Goal: Task Accomplishment & Management: Complete application form

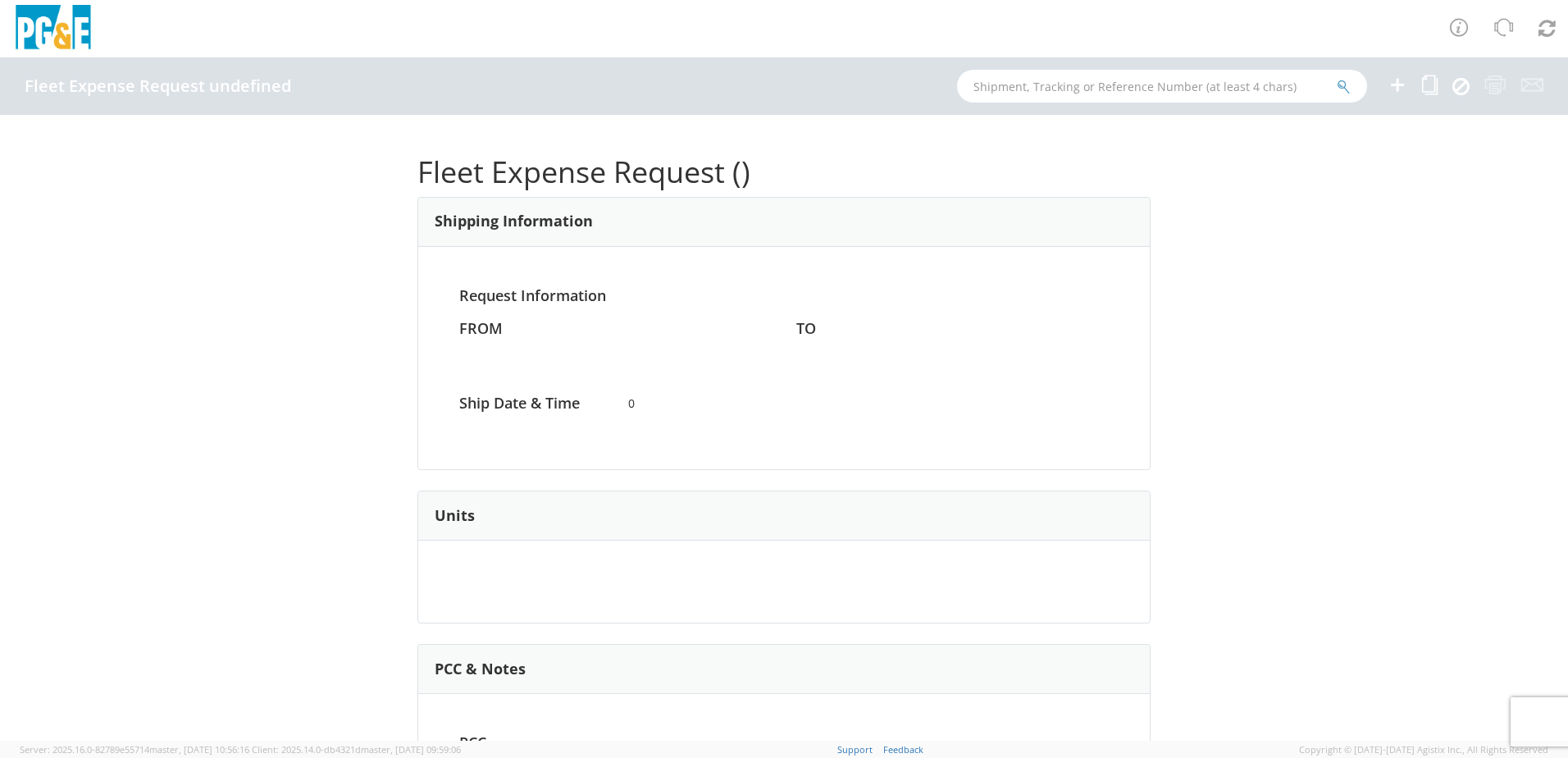
click at [1391, 91] on icon at bounding box center [1397, 84] width 20 height 21
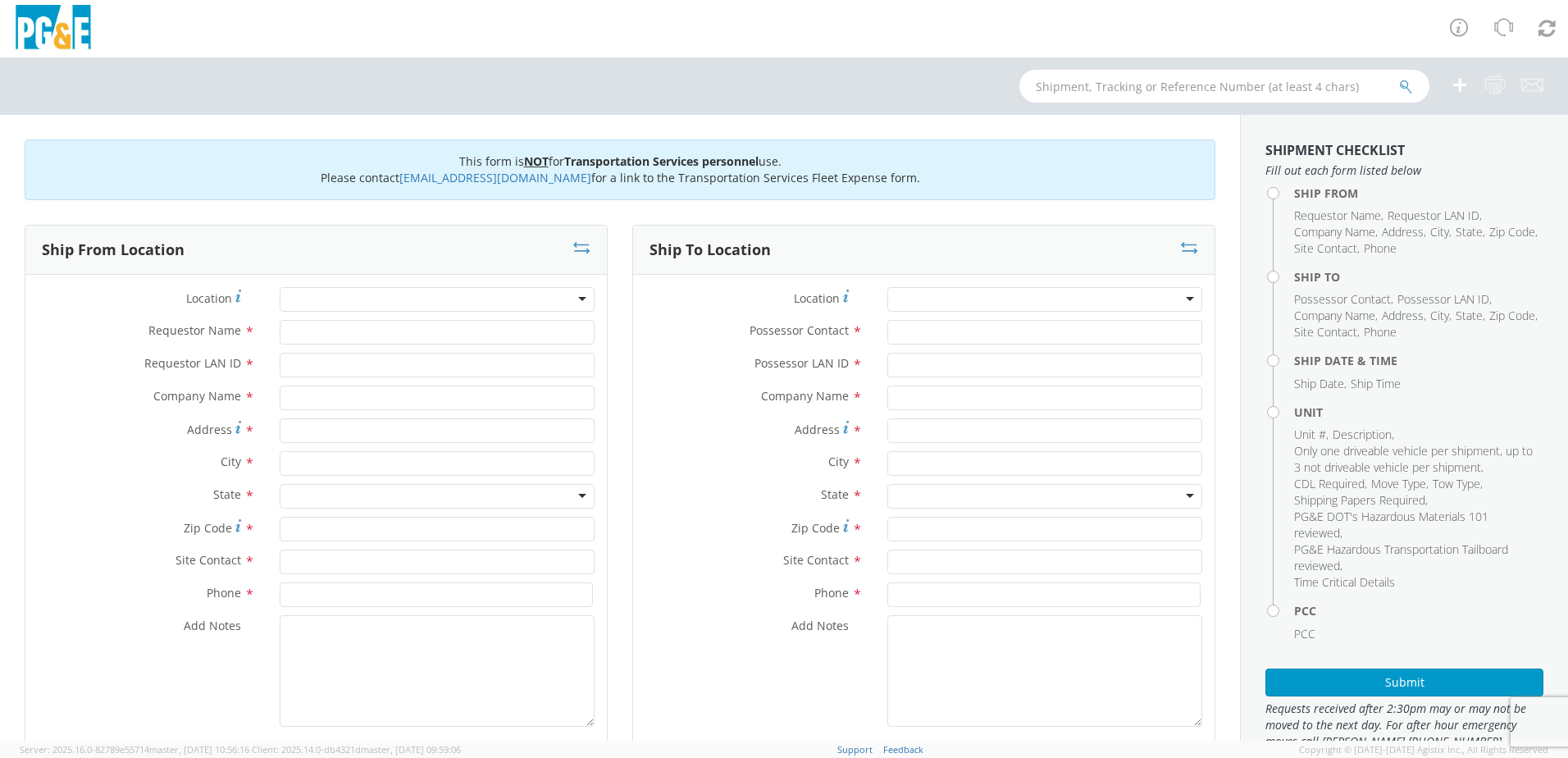
click at [574, 296] on div at bounding box center [437, 299] width 315 height 24
type input "dinuba"
type input "PG&E"
type input "[STREET_ADDRESS]"
type input "Dinuba"
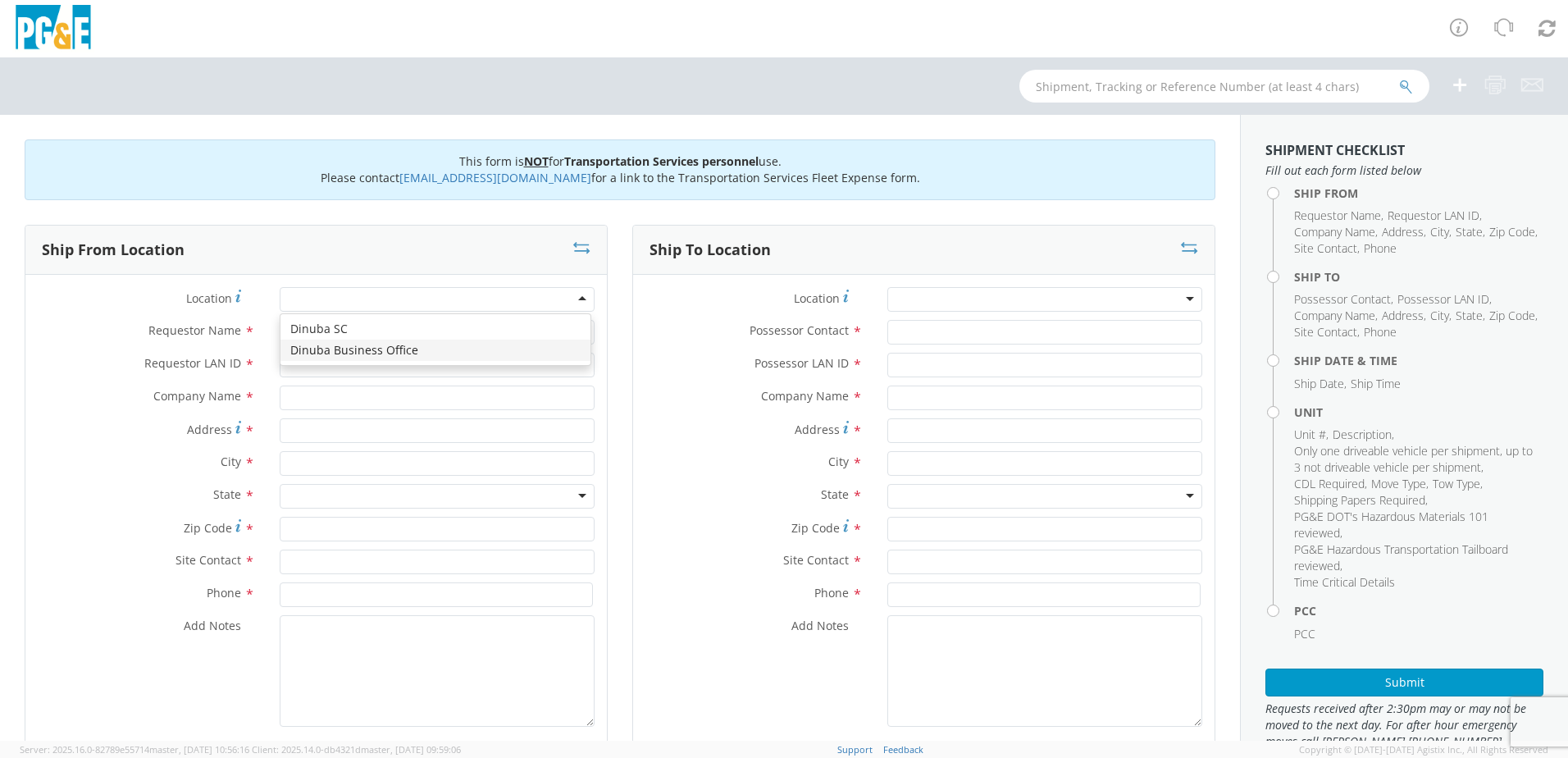
type input "93618"
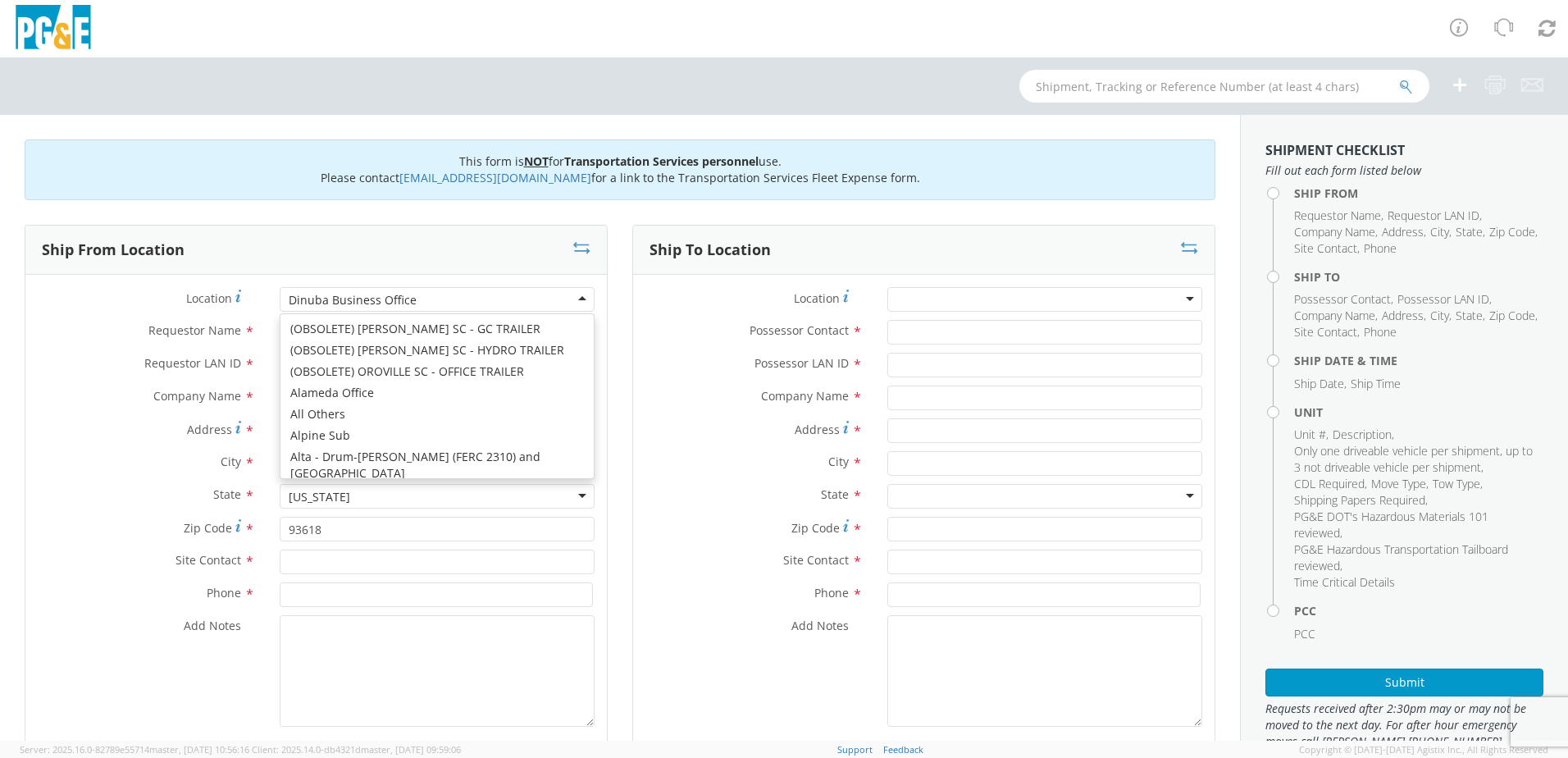
click at [566, 295] on div "Dinuba Business Office" at bounding box center [437, 299] width 315 height 24
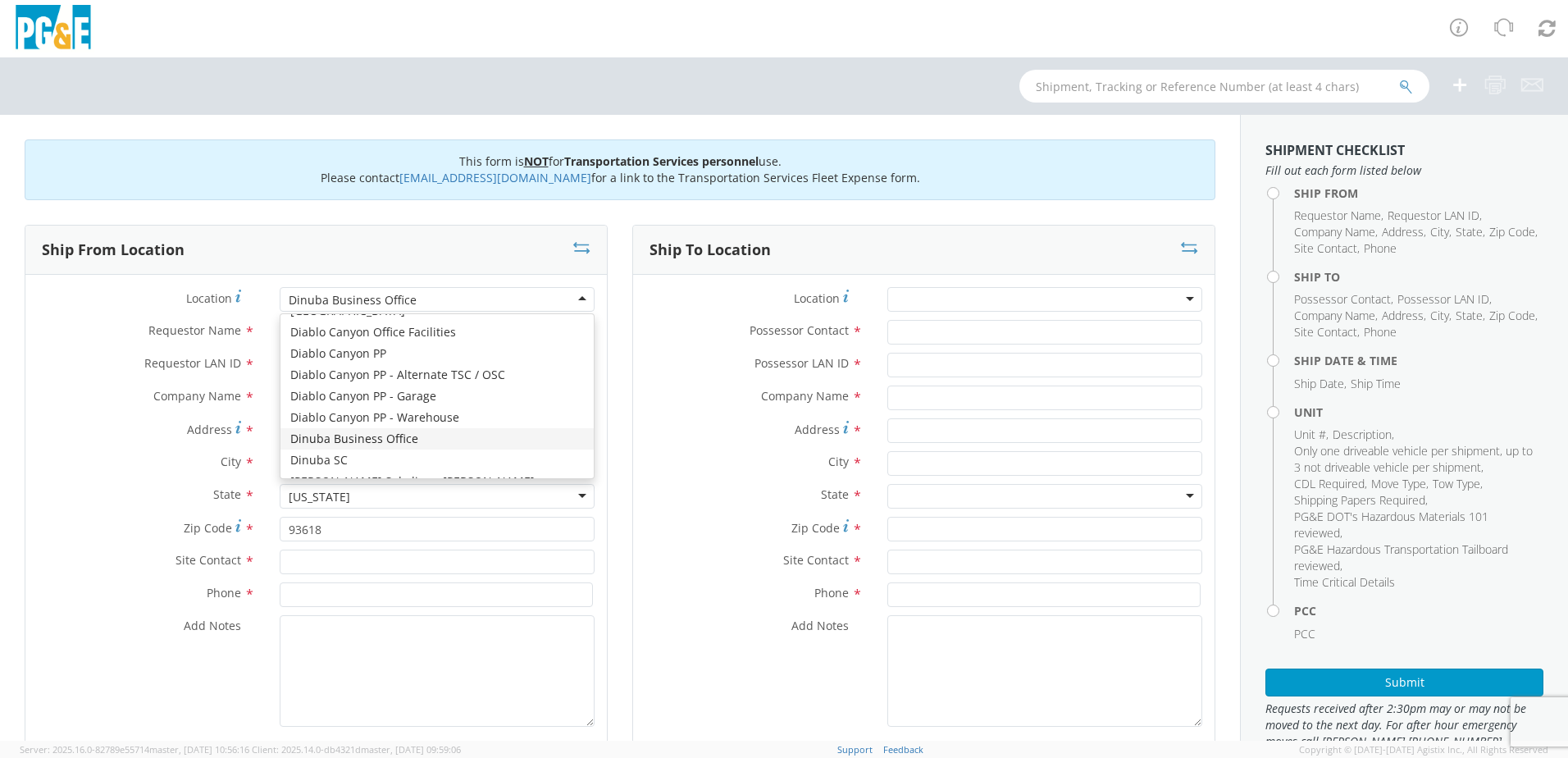
scroll to position [2043, 0]
type input "[STREET_ADDRESS]"
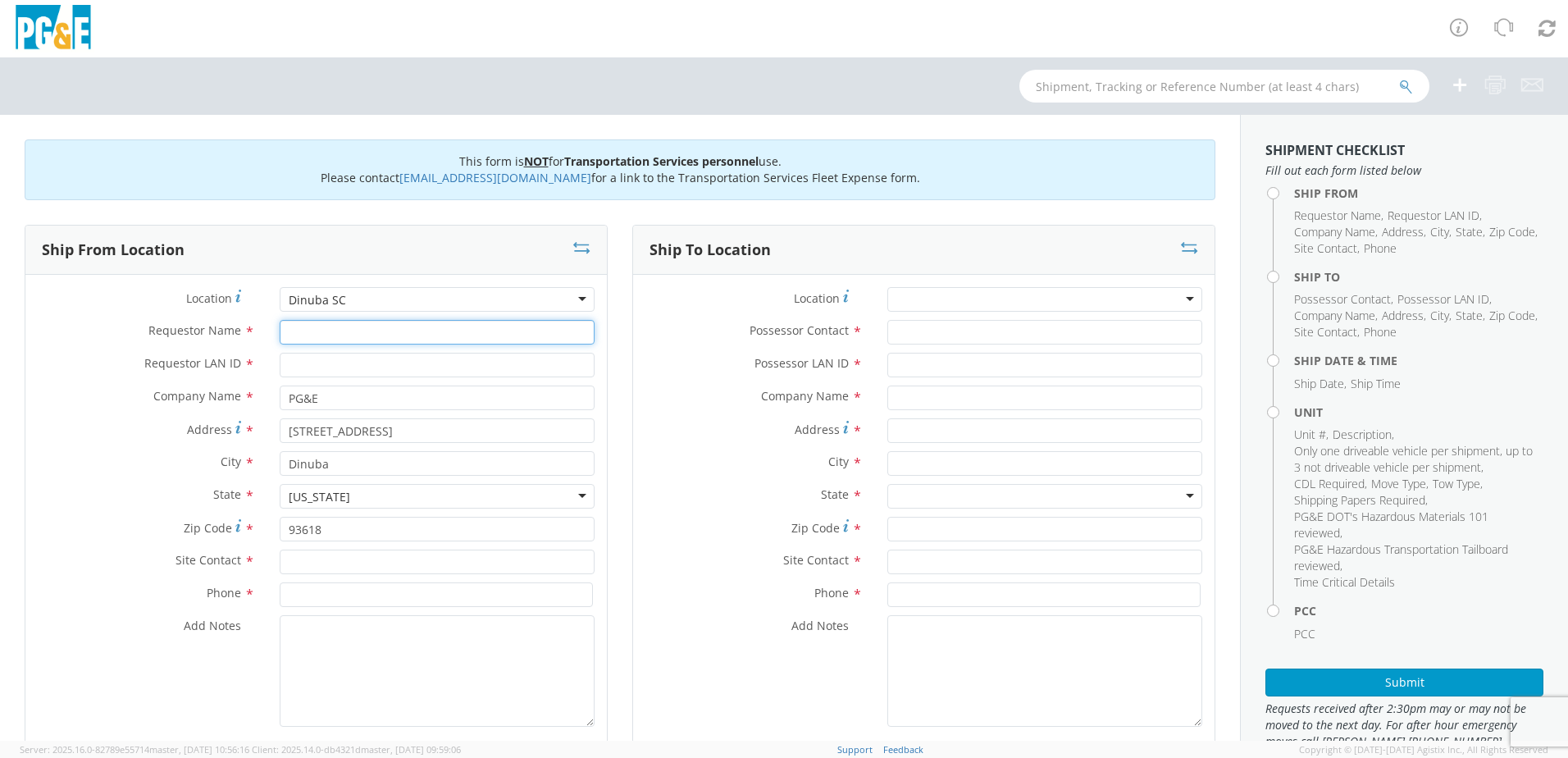
click at [368, 326] on input "Requestor Name *" at bounding box center [437, 331] width 315 height 24
paste input "[PERSON_NAME]"
type input "[PERSON_NAME]"
click at [962, 331] on input "Possessor Contact *" at bounding box center [1045, 331] width 315 height 24
paste input "[PERSON_NAME]"
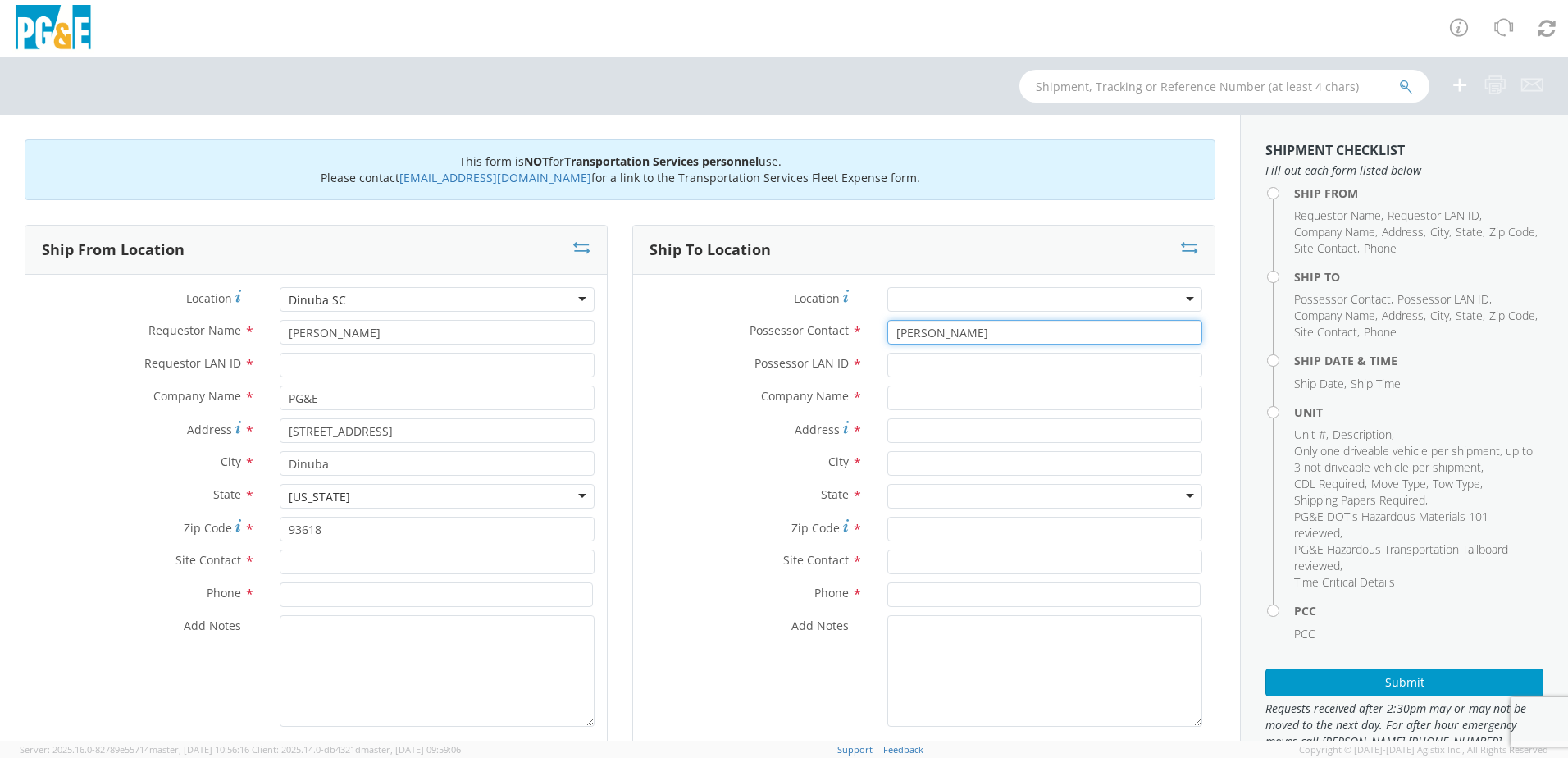
type input "[PERSON_NAME]"
click at [912, 563] on input "text" at bounding box center [1045, 561] width 315 height 24
paste input "[PERSON_NAME]"
type input "[PERSON_NAME]"
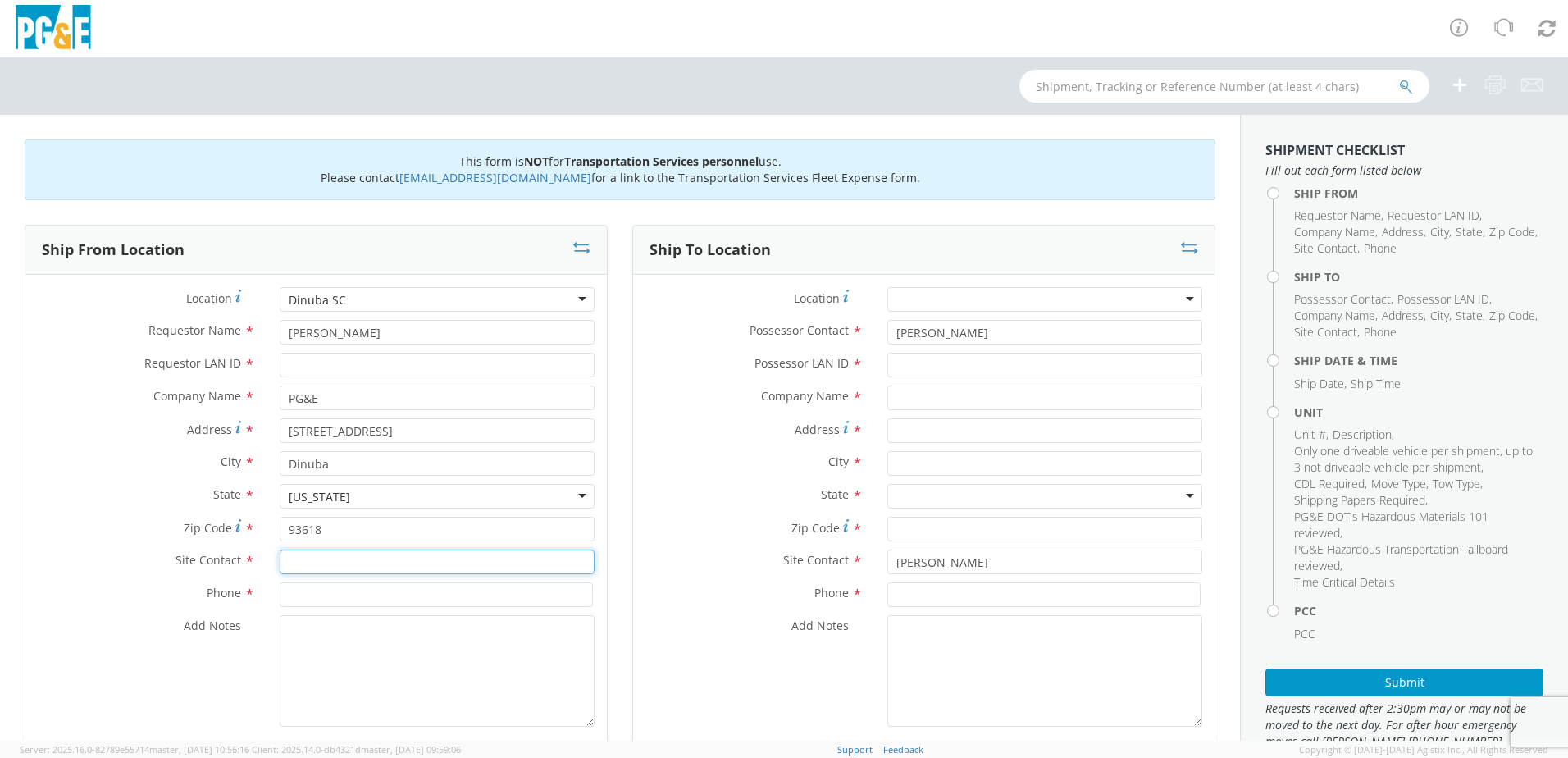
click at [337, 566] on input "text" at bounding box center [437, 561] width 315 height 24
paste input "[PERSON_NAME]"
type input "[PERSON_NAME]"
click at [401, 345] on div "Requestor Name * [PERSON_NAME]" at bounding box center [316, 336] width 582 height 33
click at [395, 357] on input "Requestor LAN ID *" at bounding box center [437, 365] width 315 height 24
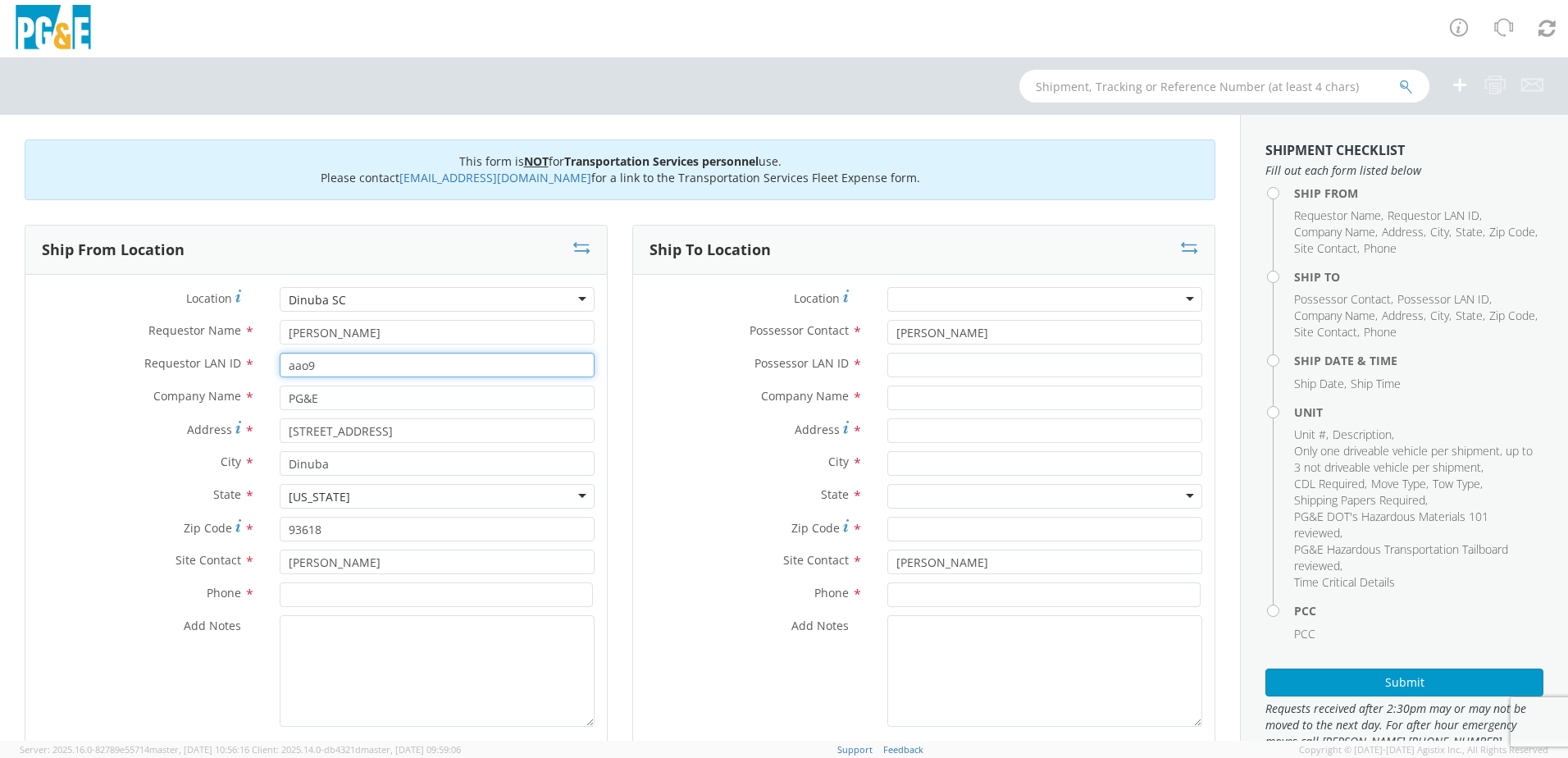
drag, startPoint x: 271, startPoint y: 369, endPoint x: 246, endPoint y: 369, distance: 25.0
click at [246, 369] on div "Requestor LAN ID * aao9" at bounding box center [316, 365] width 582 height 24
type input "AAO9"
click at [891, 368] on input "Possessor LAN ID *" at bounding box center [1045, 365] width 315 height 24
type input "AAO9"
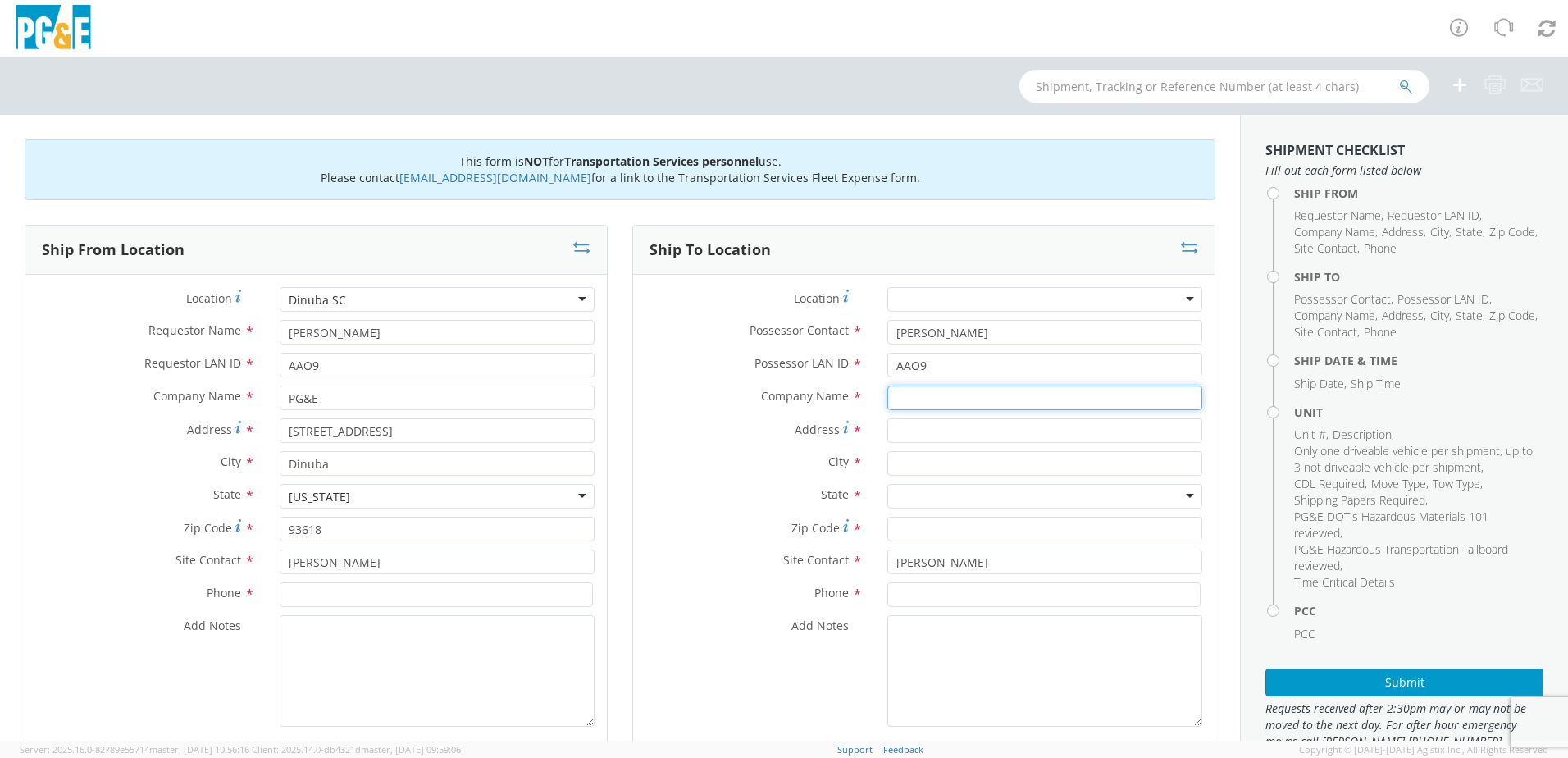
click at [894, 402] on input "text" at bounding box center [1045, 397] width 315 height 24
type input "PG&E"
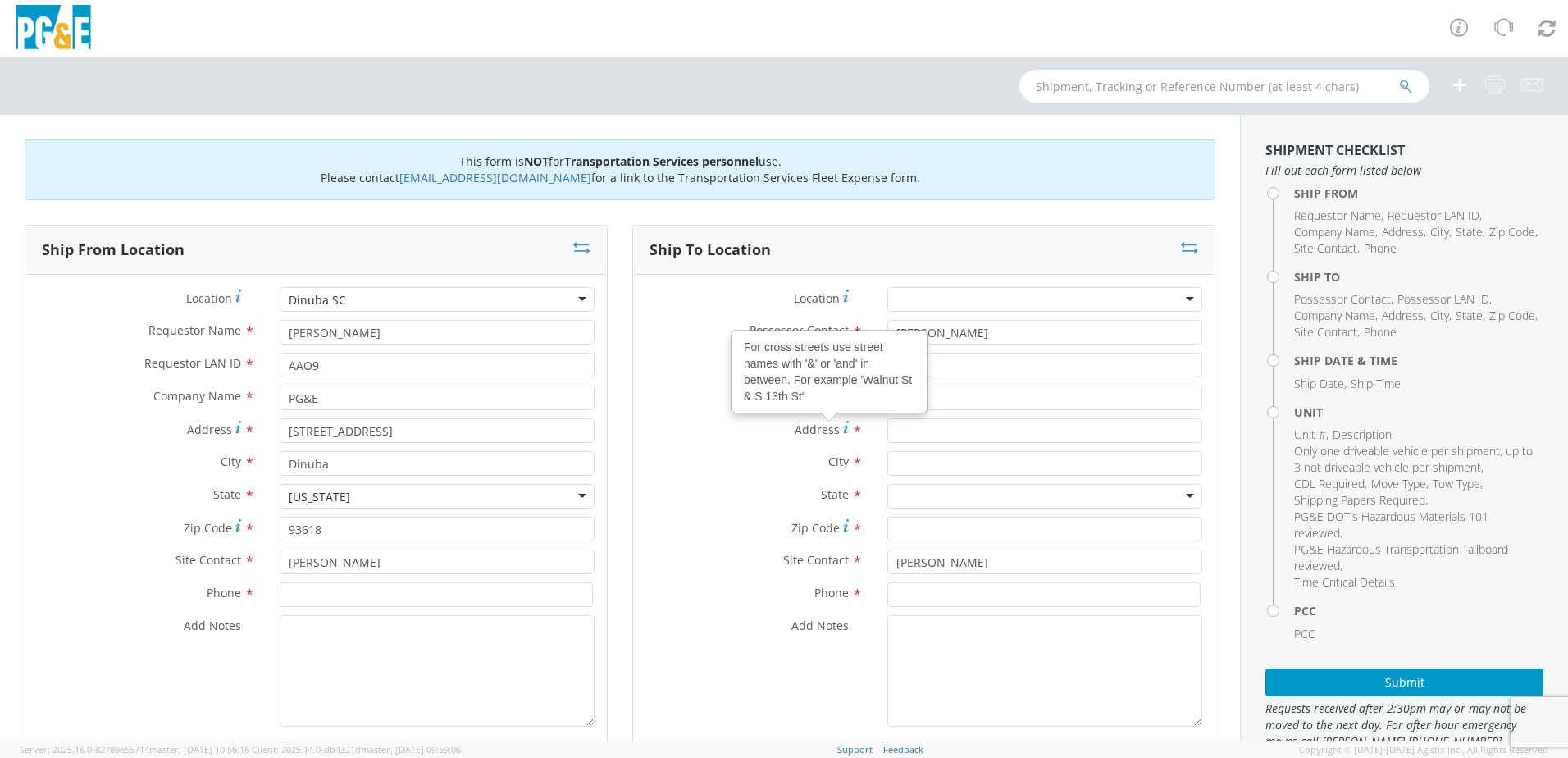
click at [633, 442] on div "Address For cross streets use street names with '&' or 'and' in between. For ex…" at bounding box center [924, 430] width 582 height 24
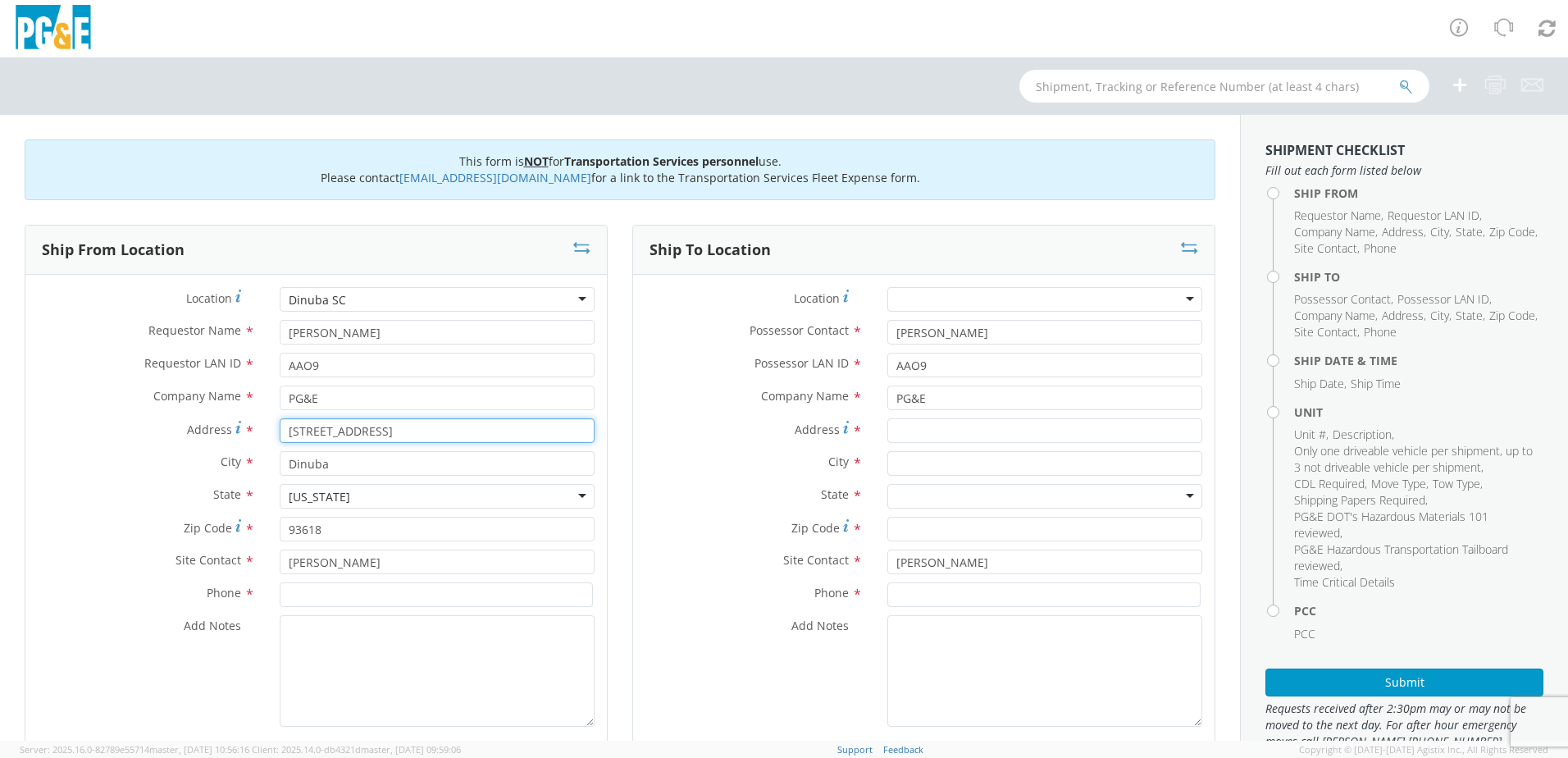
drag, startPoint x: 378, startPoint y: 431, endPoint x: 178, endPoint y: 431, distance: 200.0
click at [178, 431] on div "Address * [STREET_ADDRESS]" at bounding box center [316, 430] width 582 height 24
paste input "[STREET_ADDRESS]"
type input "[STREET_ADDRESS]"
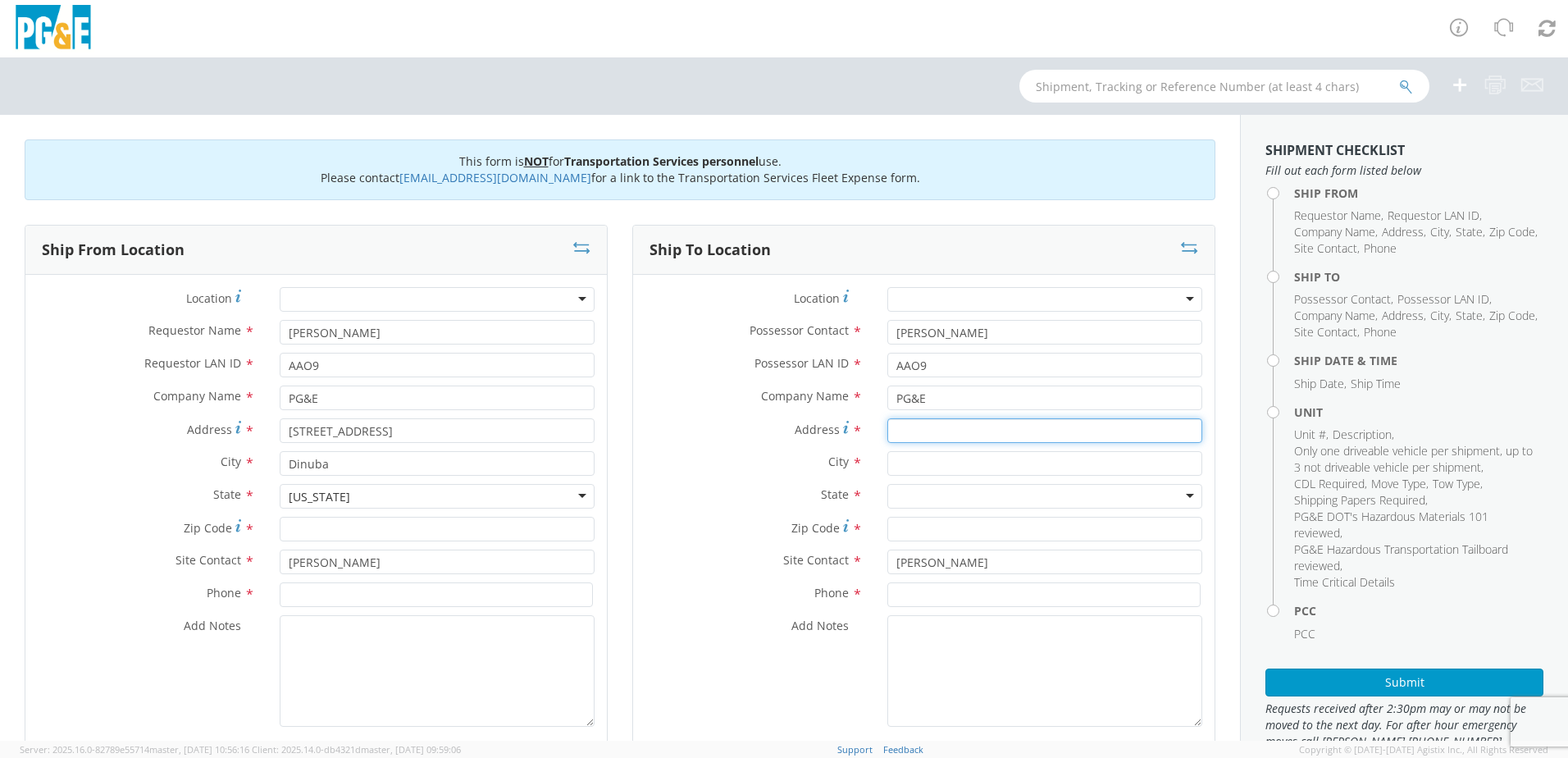
click at [928, 425] on input "Address *" at bounding box center [1045, 430] width 315 height 24
paste input "[STREET_ADDRESS][US_STATE]"
type input "[STREET_ADDRESS][US_STATE]"
click at [922, 460] on input "text" at bounding box center [1045, 463] width 315 height 24
type input "SELMA"
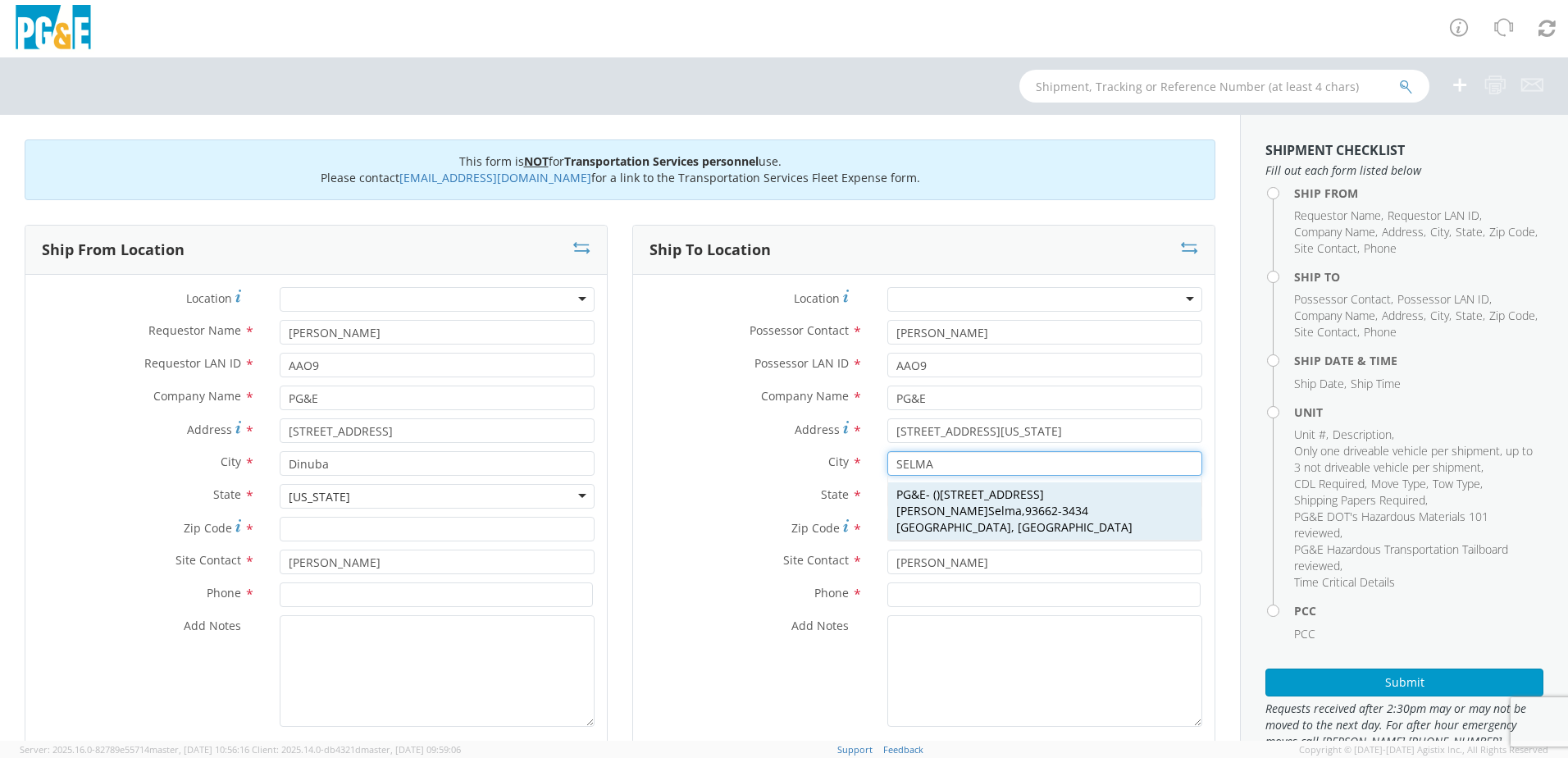
click at [1133, 503] on span "93662-3434 [GEOGRAPHIC_DATA], [GEOGRAPHIC_DATA]" at bounding box center [1014, 519] width 236 height 32
type input "[STREET_ADDRESS][PERSON_NAME]"
type input "Selma"
type input "93662-3434"
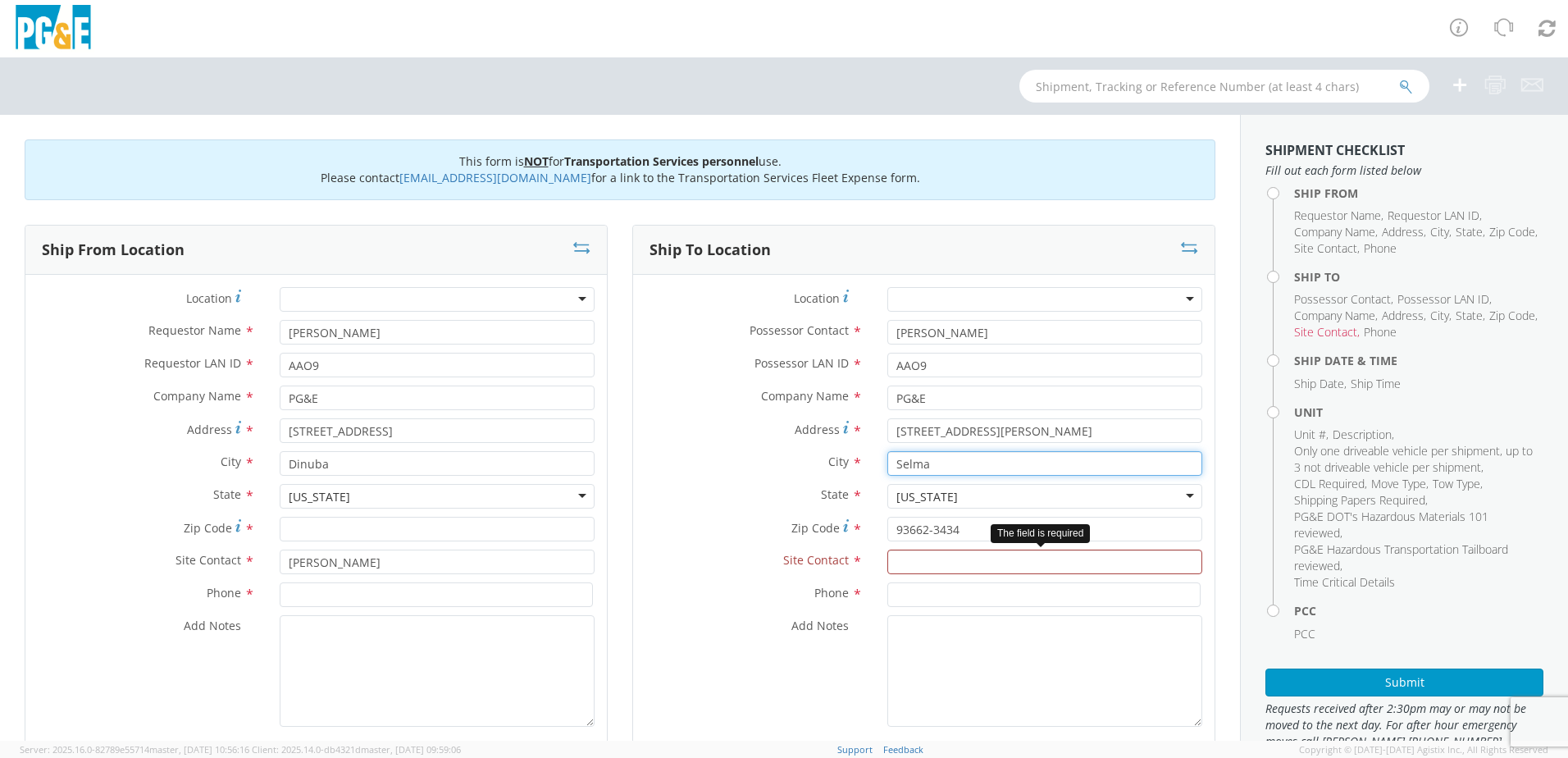
type input "Selma"
click at [996, 569] on input "text" at bounding box center [1045, 561] width 315 height 24
drag, startPoint x: 968, startPoint y: 434, endPoint x: 853, endPoint y: 434, distance: 115.0
click at [853, 434] on div "Address * [STREET_ADDRESS][PERSON_NAME]" at bounding box center [924, 430] width 582 height 24
paste input "[STREET_ADDRESS][US_STATE]"
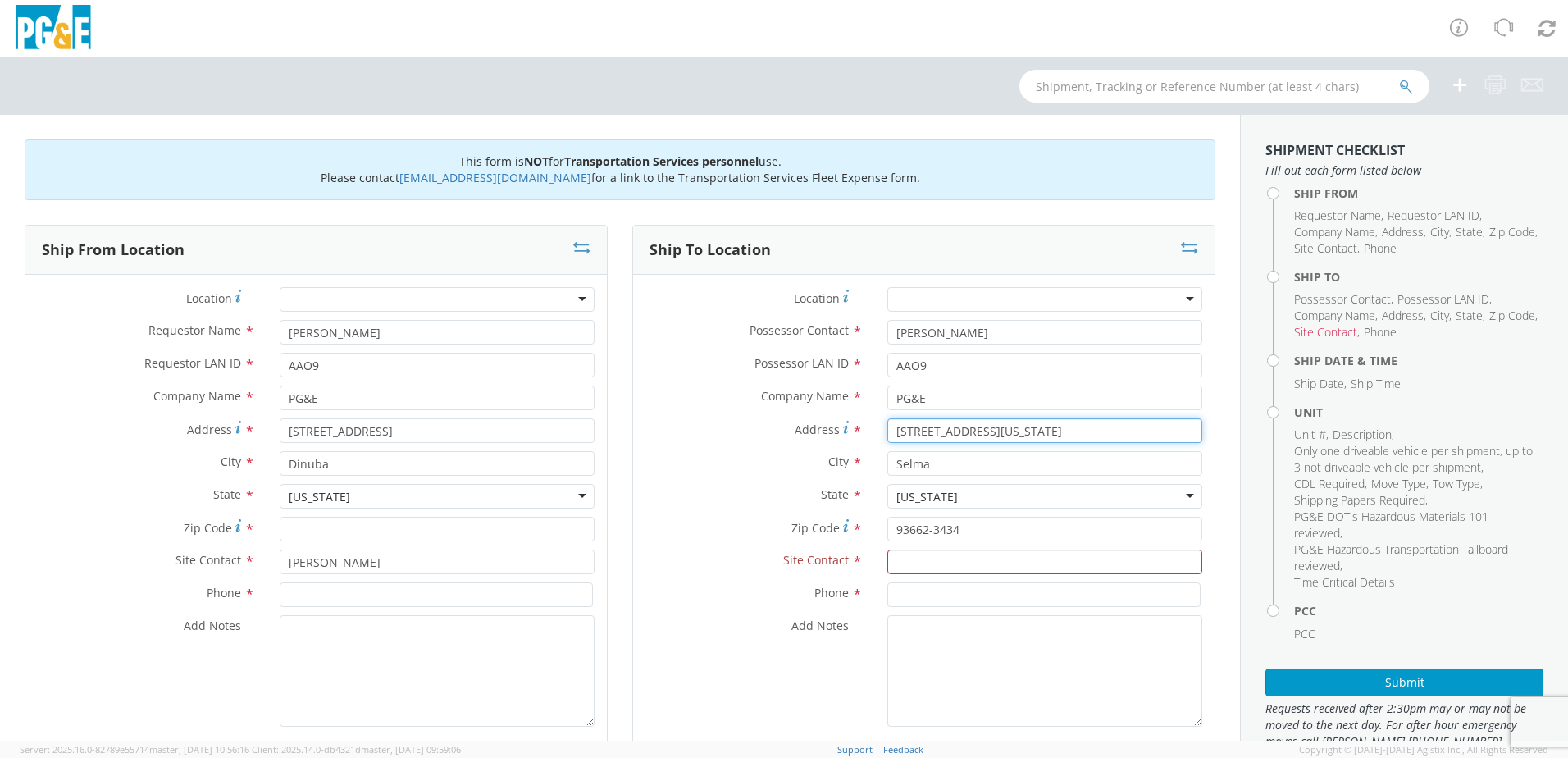
type input "[STREET_ADDRESS][US_STATE]"
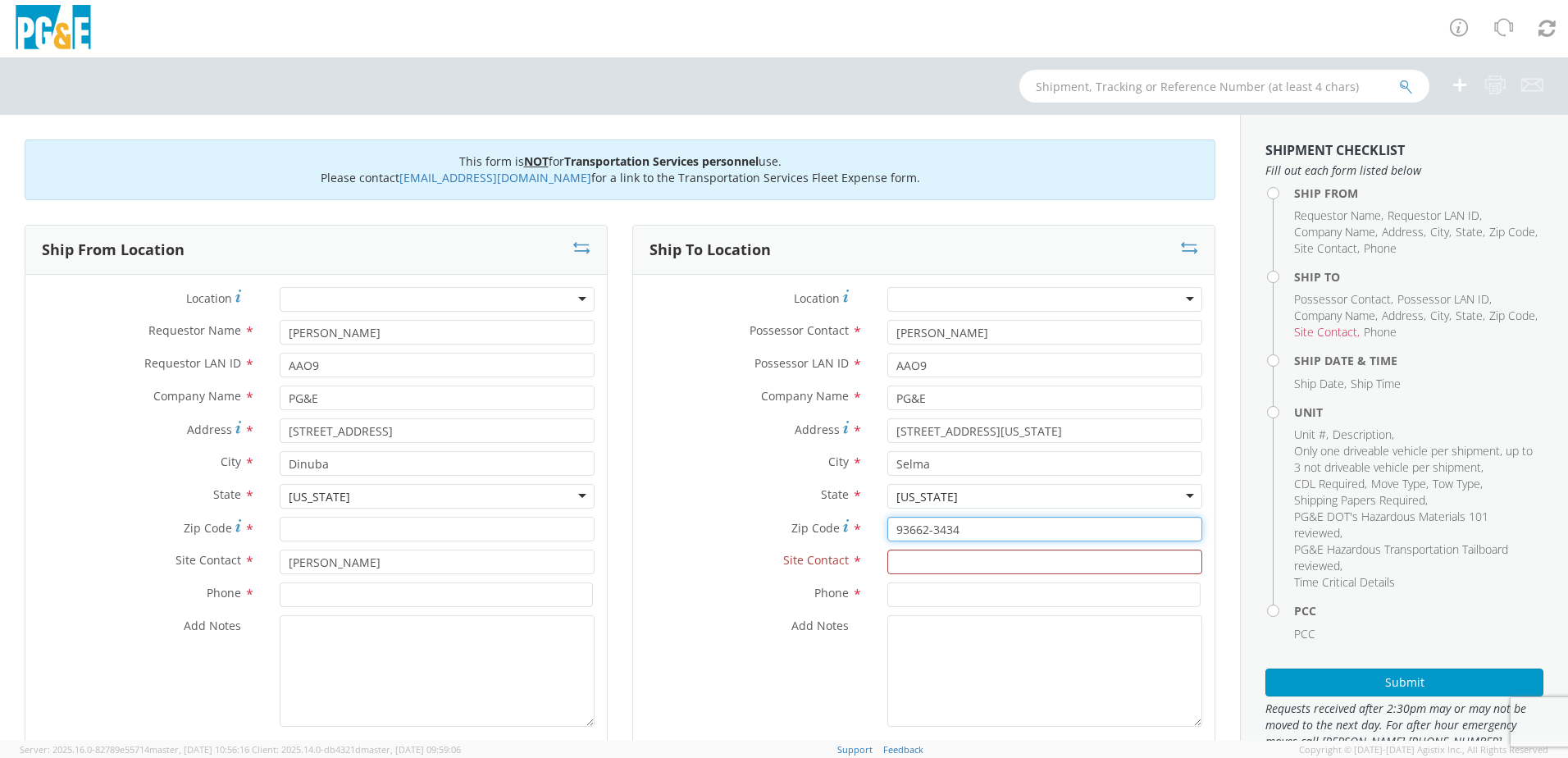
click at [967, 531] on input "93662-3434" at bounding box center [1045, 529] width 315 height 24
type input "93662"
click at [1012, 548] on div "Zip Code * 93662" at bounding box center [924, 533] width 582 height 33
click at [968, 554] on input "text" at bounding box center [1045, 561] width 315 height 24
type input "[PERSON_NAME]"
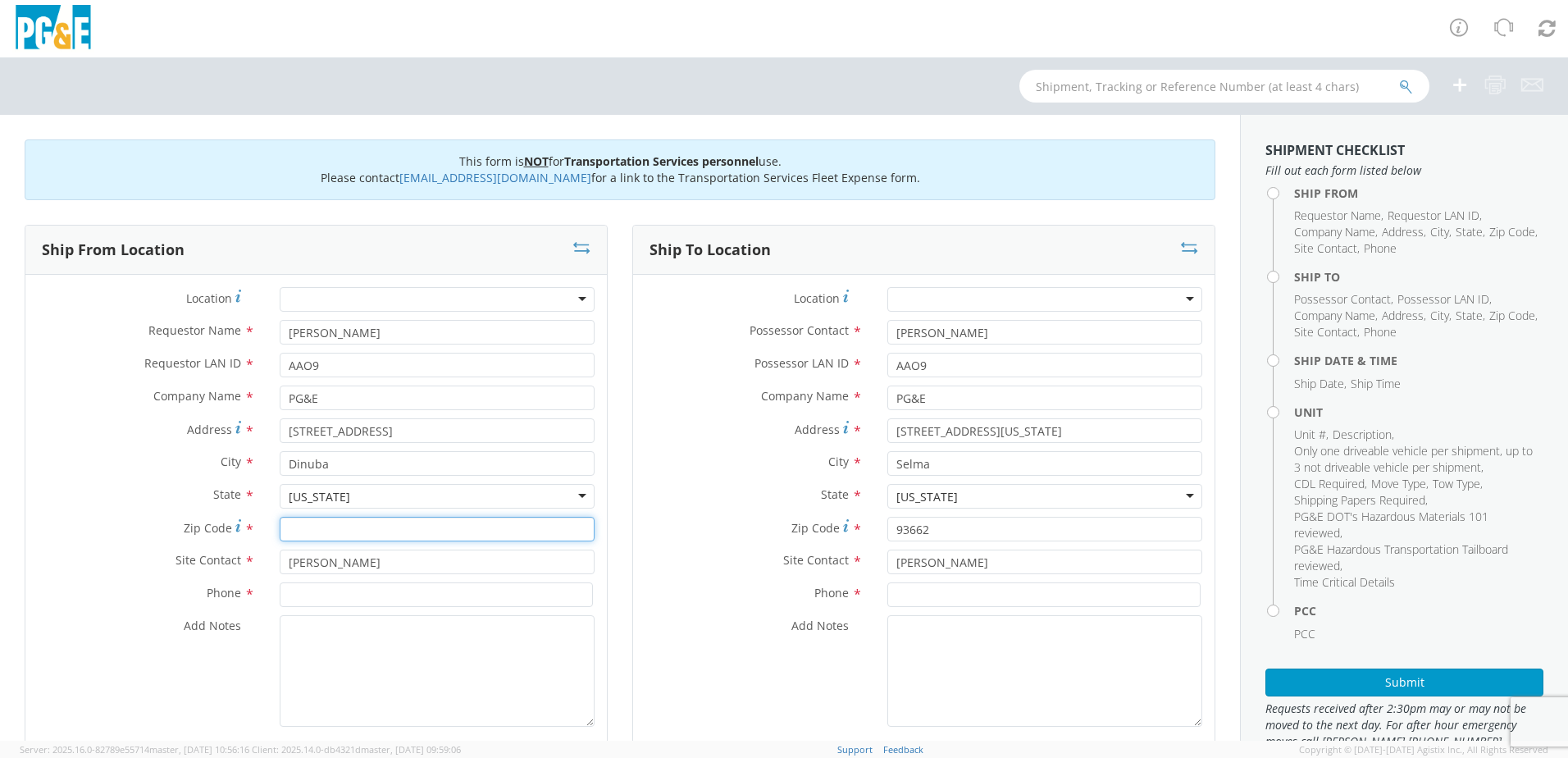
click at [438, 534] on input "Zip Code *" at bounding box center [437, 529] width 315 height 24
click at [381, 645] on textarea "Add Notes *" at bounding box center [437, 671] width 315 height 111
paste textarea "PLEASE USE [PERSON_NAME] TO MAKE MOVE; PM XXXXXXXX"
type textarea "PLEASE USE [PERSON_NAME] TO MAKE MOVE; PM XXXXXXXX"
drag, startPoint x: 327, startPoint y: 531, endPoint x: 344, endPoint y: 524, distance: 18.4
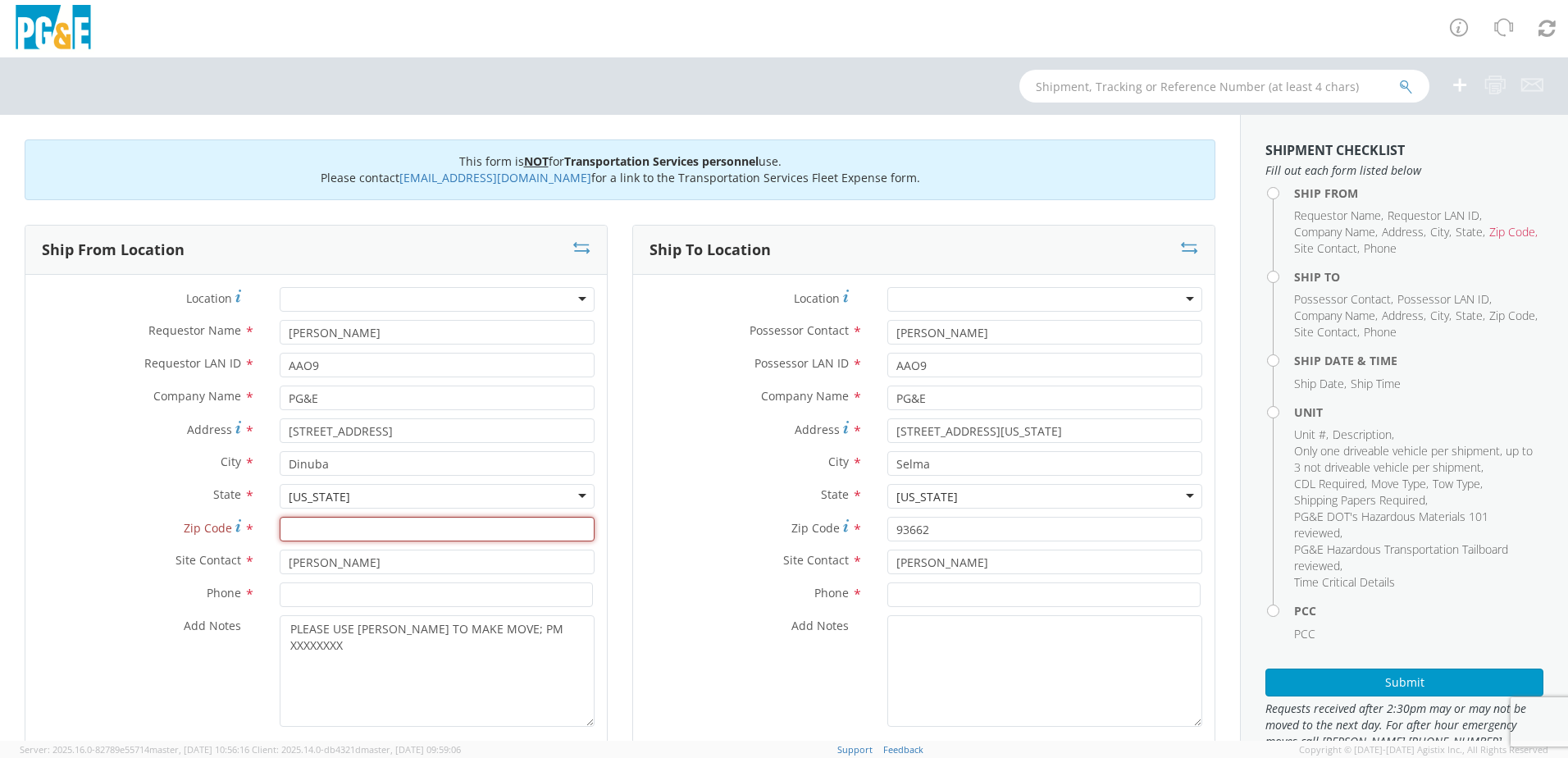
click at [328, 532] on input "Zip Code *" at bounding box center [437, 529] width 315 height 24
type input "93618"
click at [669, 648] on div "Add Notes *" at bounding box center [924, 671] width 582 height 111
drag, startPoint x: 566, startPoint y: 630, endPoint x: 510, endPoint y: 630, distance: 56.0
click at [510, 630] on textarea "PLEASE USE [PERSON_NAME] TO MAKE MOVE; PM XXXXXXXX" at bounding box center [437, 671] width 315 height 111
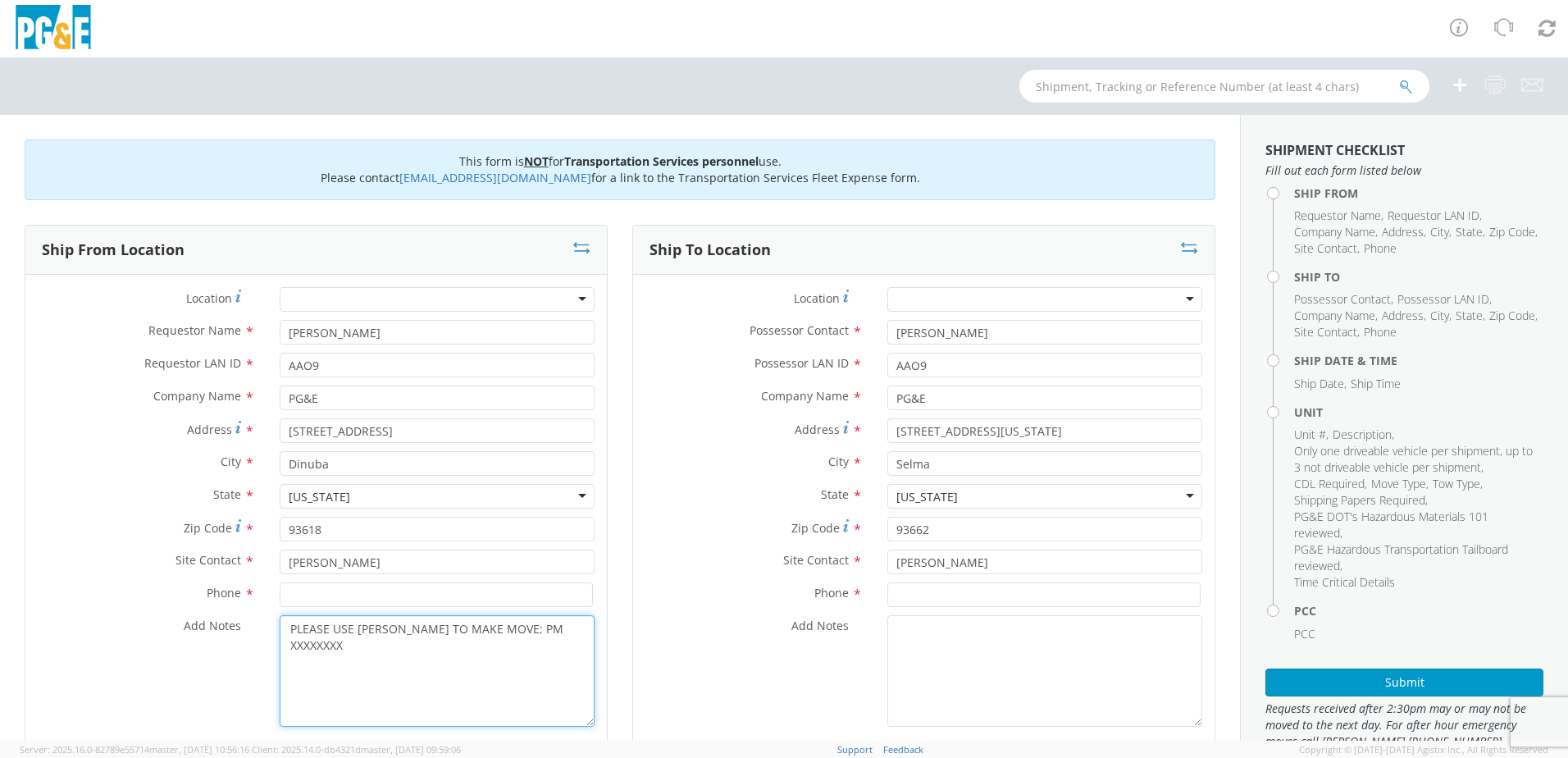
paste textarea "35662221"
type textarea "PLEASE USE [PERSON_NAME] TO MAKE MOVE; PM 35662221"
click at [725, 666] on div "Add Notes *" at bounding box center [924, 671] width 582 height 111
click at [340, 600] on input at bounding box center [436, 595] width 313 height 24
paste input "[PHONE_NUMBER]"
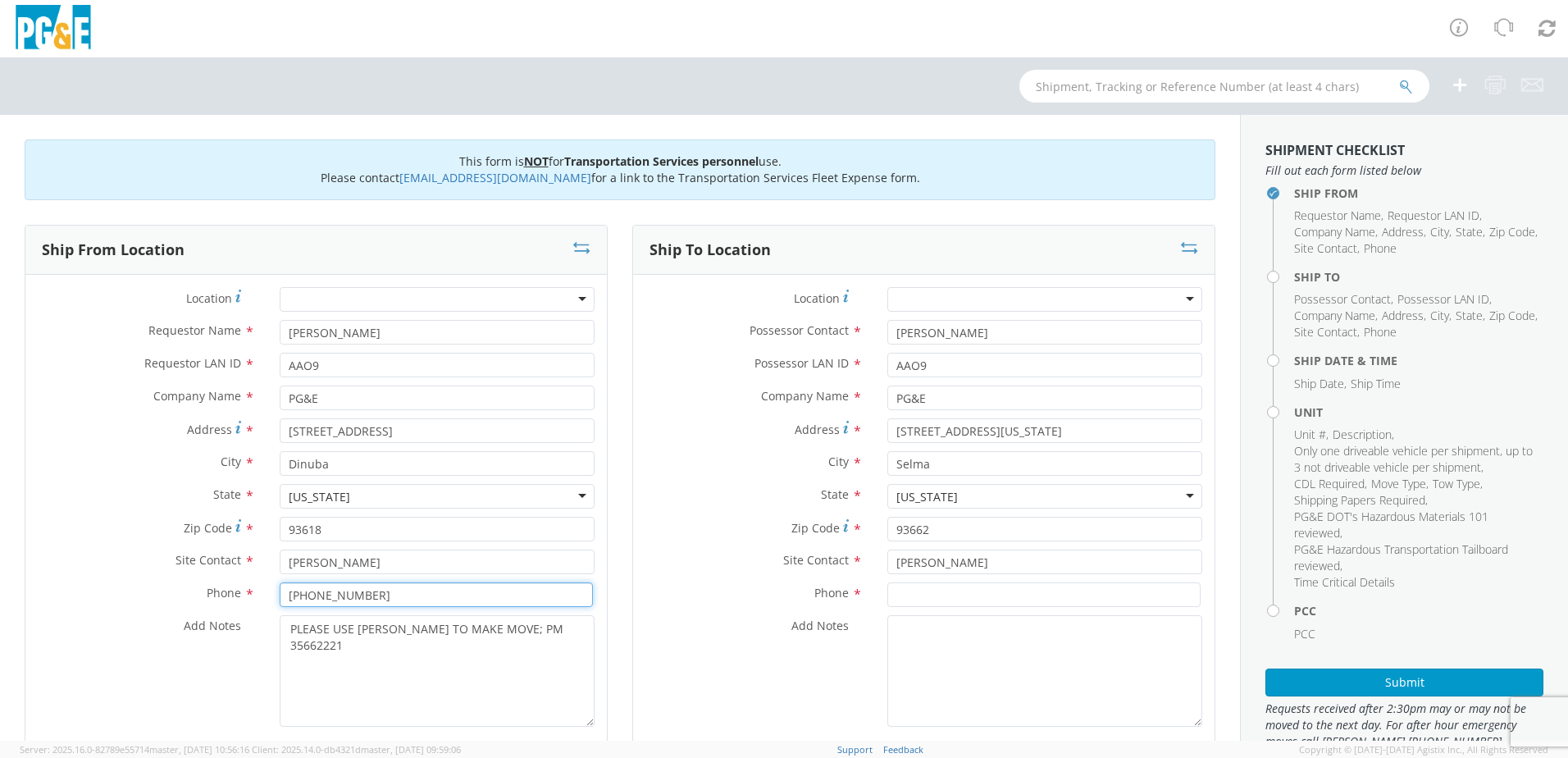
type input "[PHONE_NUMBER]"
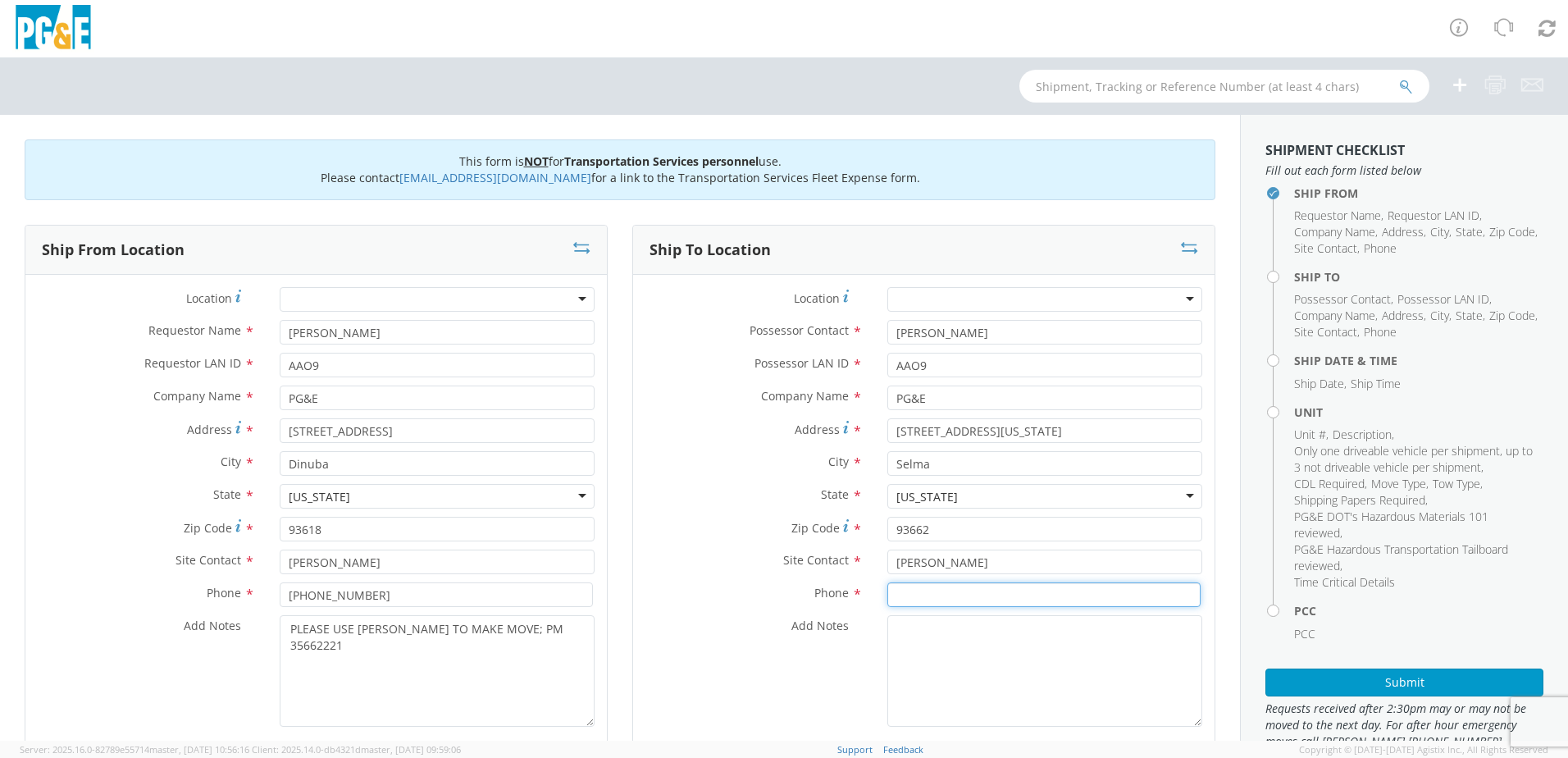
click at [984, 585] on input at bounding box center [1044, 595] width 313 height 24
paste input "[PHONE_NUMBER]"
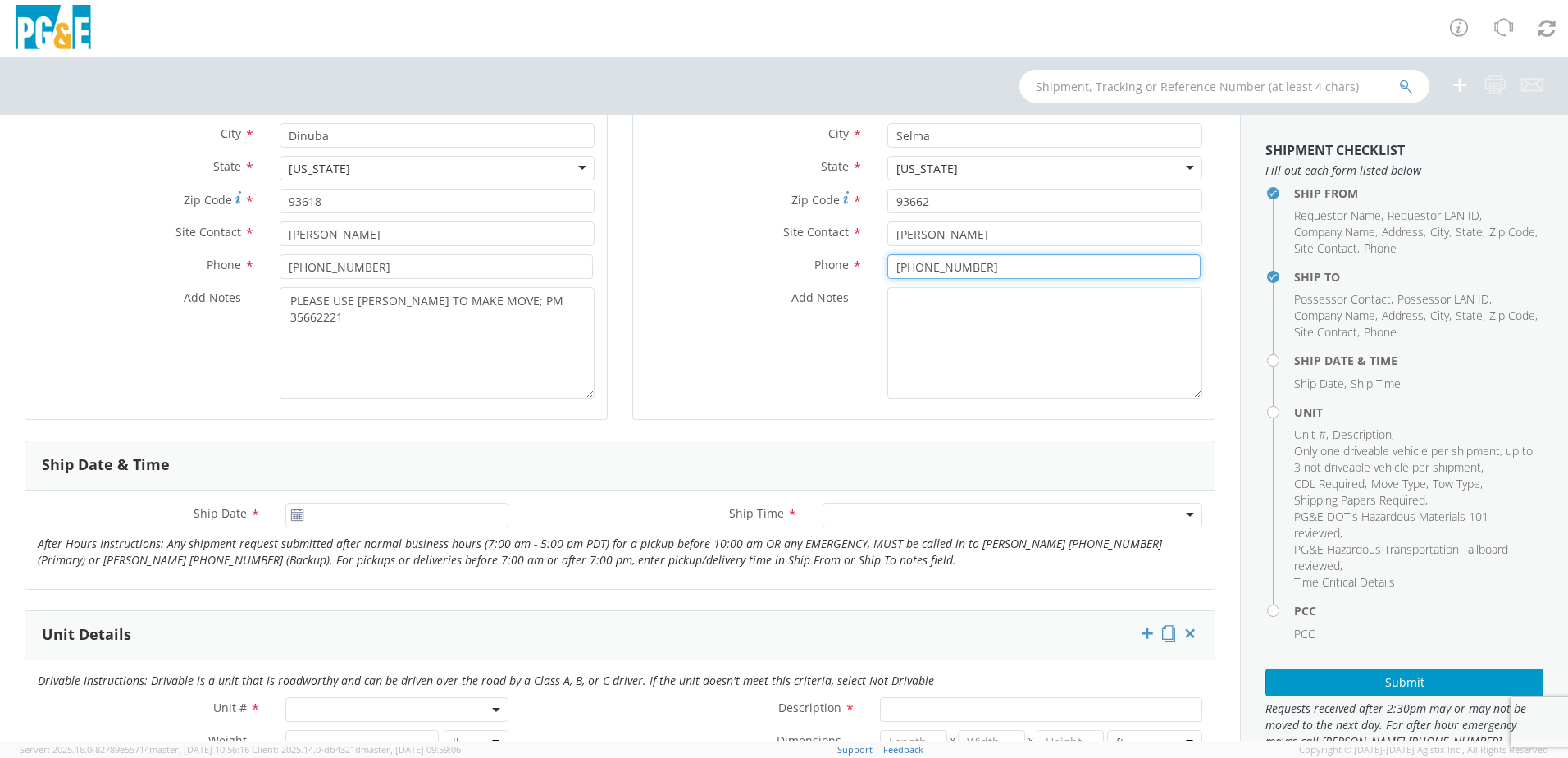
scroll to position [410, 0]
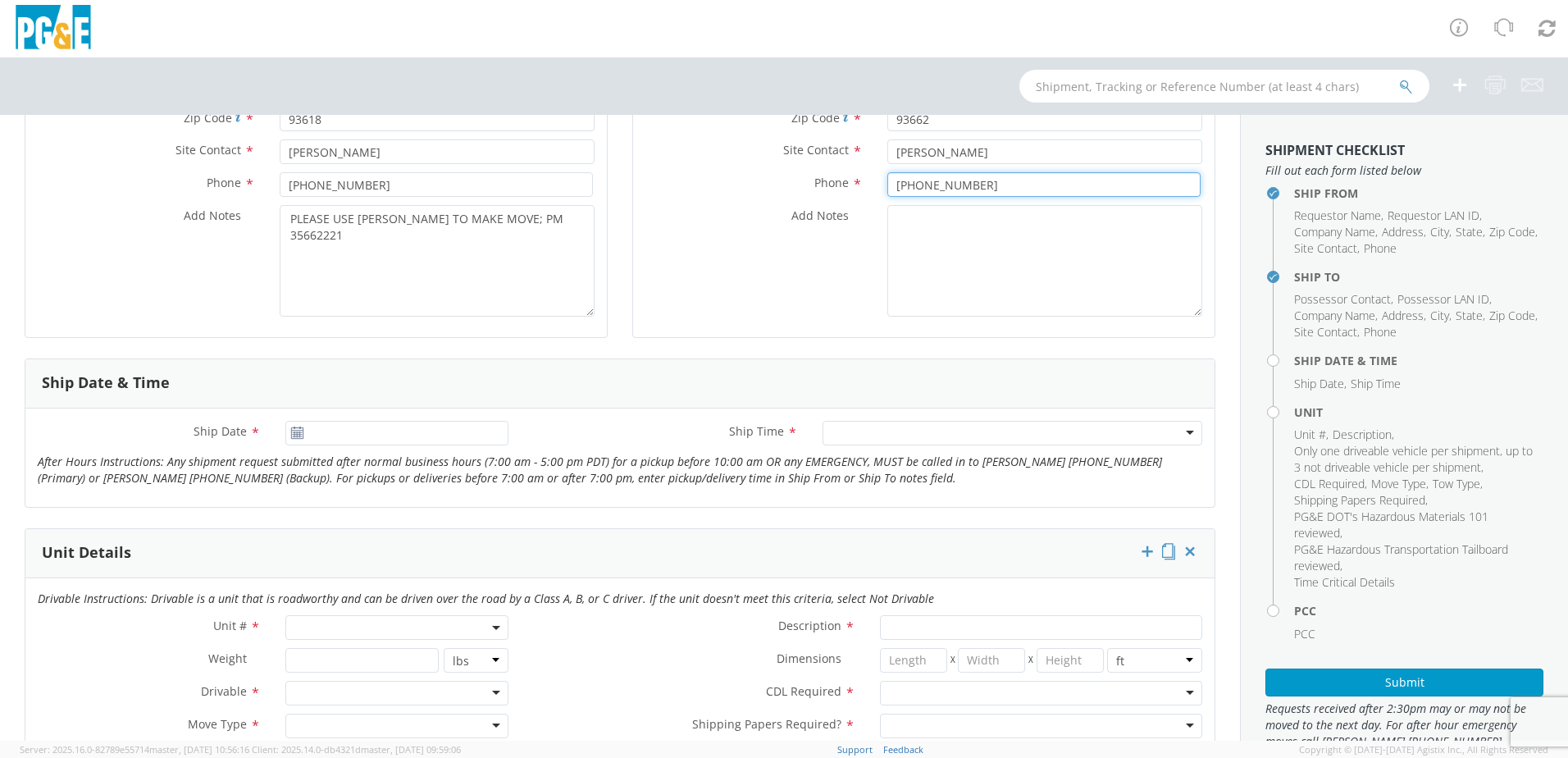
type input "[PHONE_NUMBER]"
click at [300, 434] on icon at bounding box center [297, 433] width 14 height 13
click at [291, 434] on use at bounding box center [296, 432] width 12 height 12
click at [293, 434] on use at bounding box center [296, 432] width 12 height 12
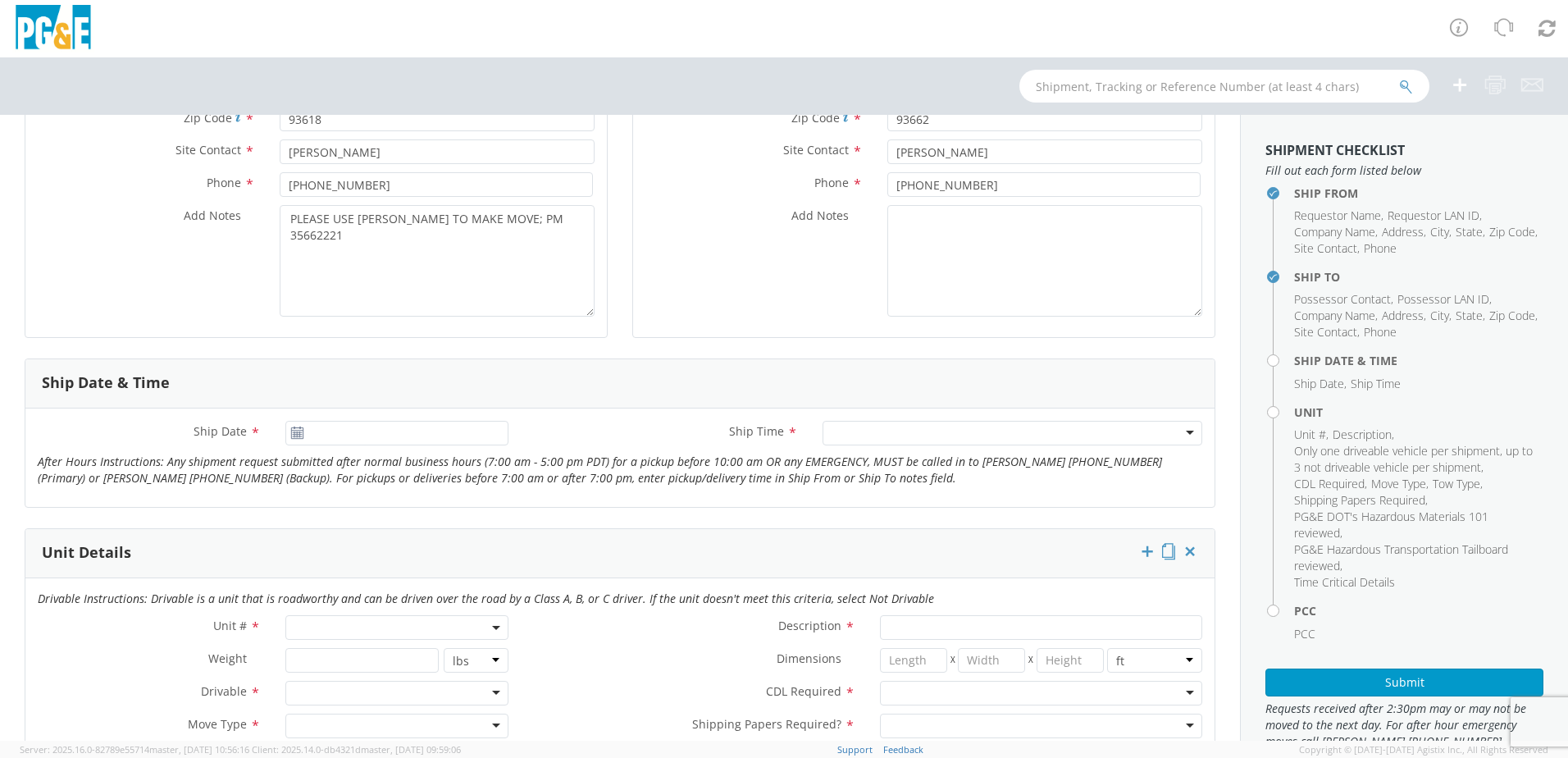
click at [293, 434] on use at bounding box center [296, 432] width 12 height 12
drag, startPoint x: 293, startPoint y: 434, endPoint x: 402, endPoint y: 435, distance: 109.0
click at [402, 435] on input "[DATE]" at bounding box center [397, 433] width 223 height 24
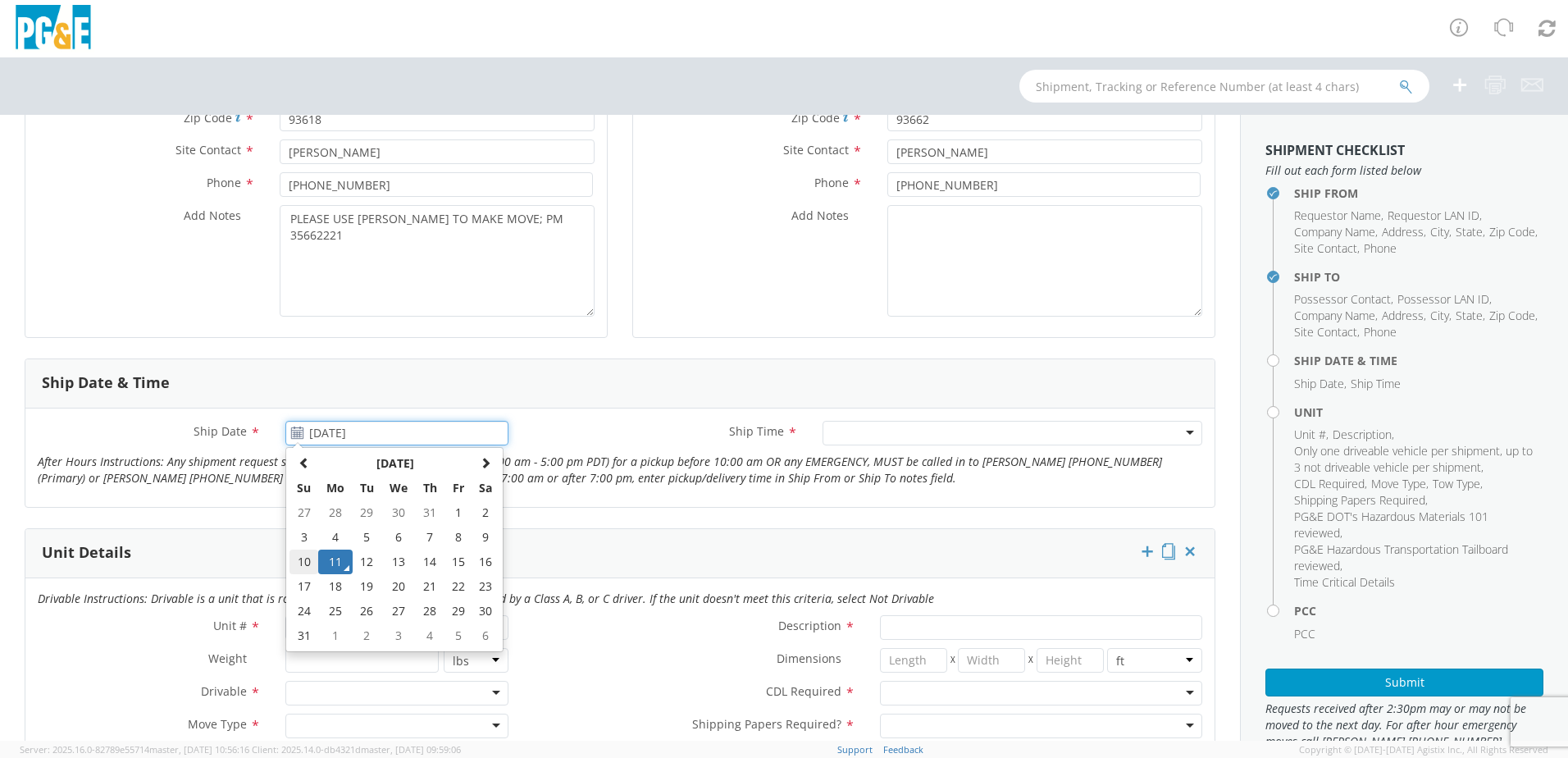
click at [300, 563] on td "10" at bounding box center [304, 561] width 29 height 24
type input "[DATE]"
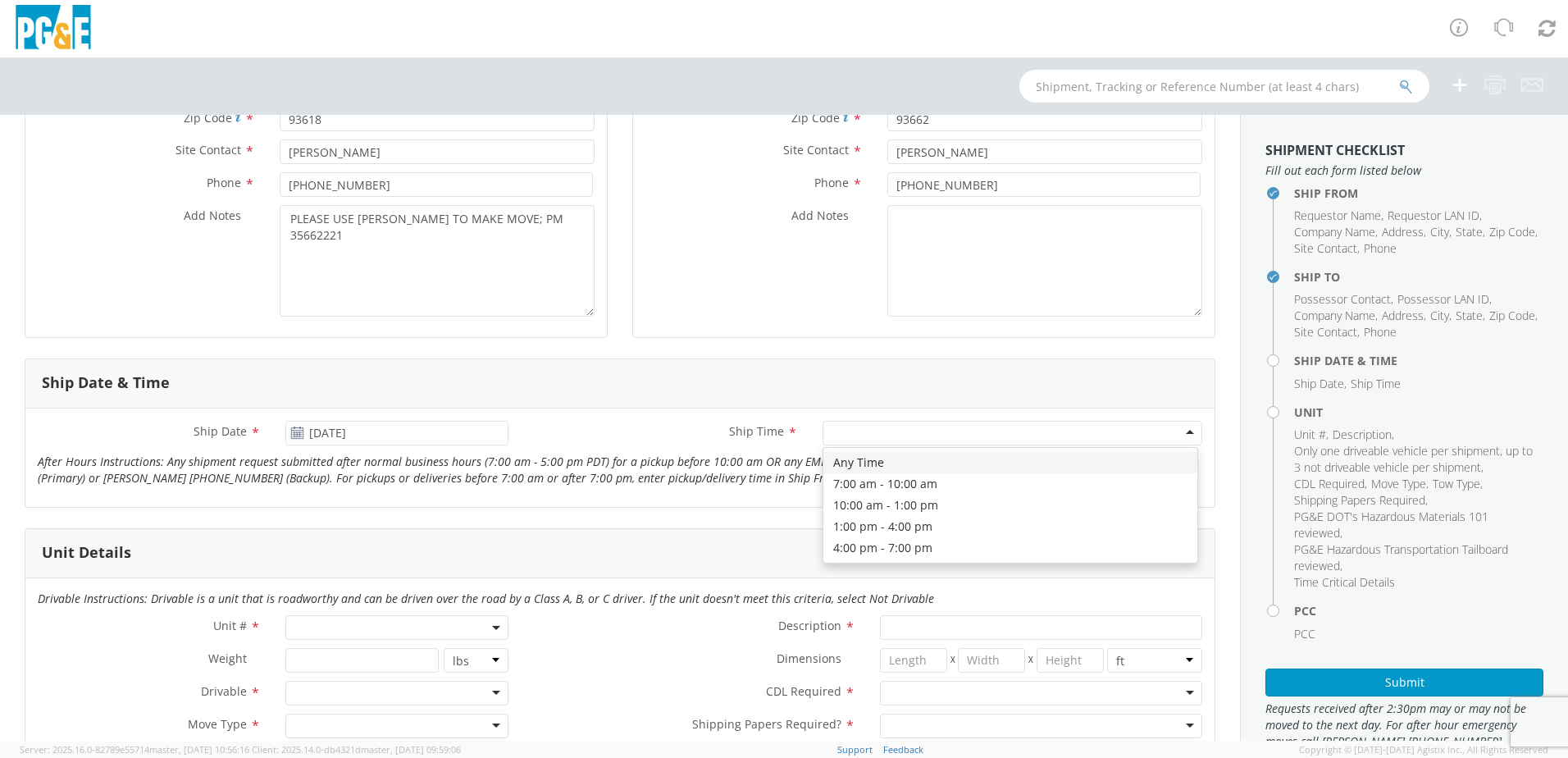
click at [1178, 436] on div at bounding box center [1012, 433] width 380 height 24
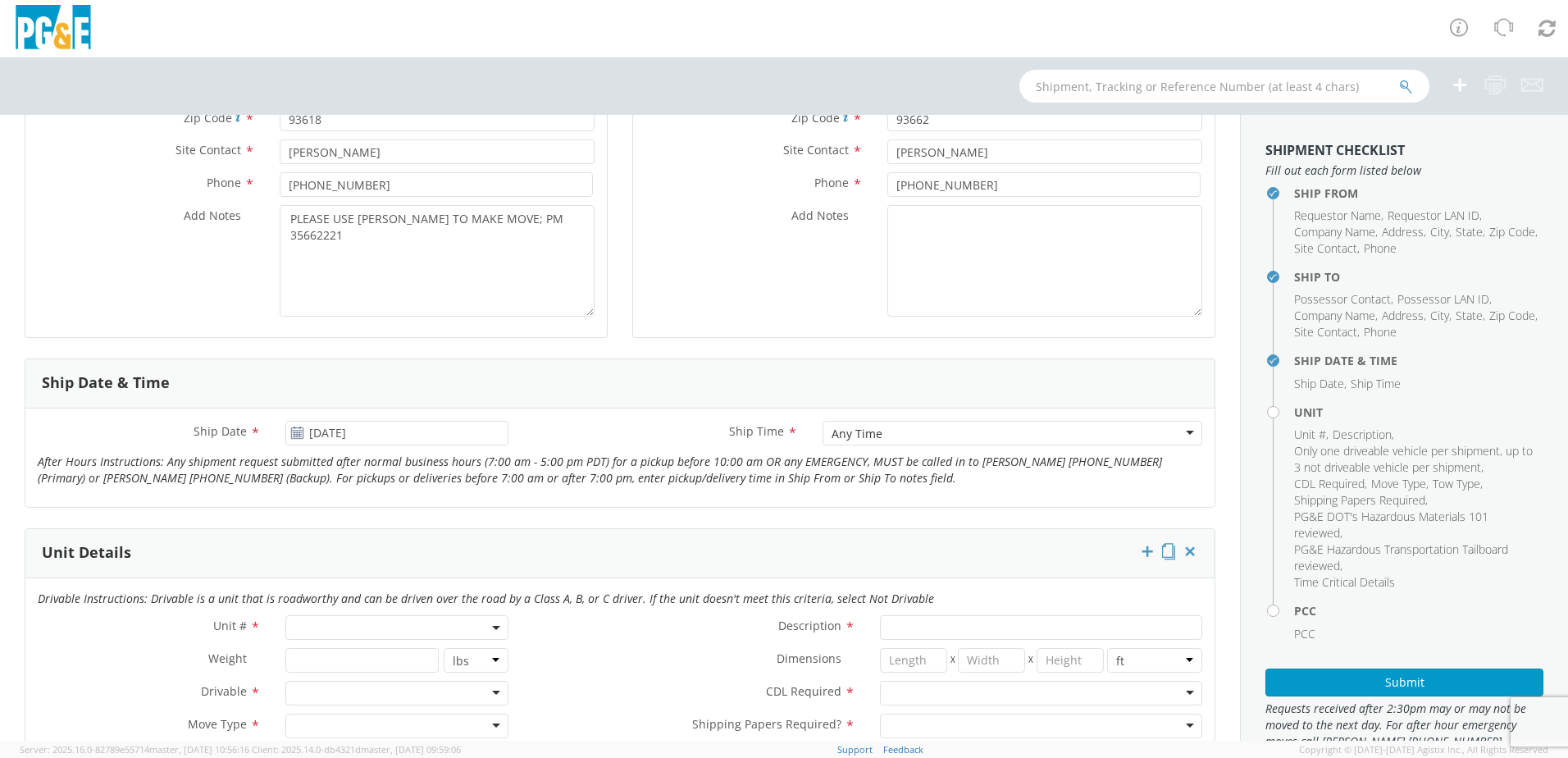
click at [690, 542] on div "Unit Details" at bounding box center [619, 553] width 1189 height 49
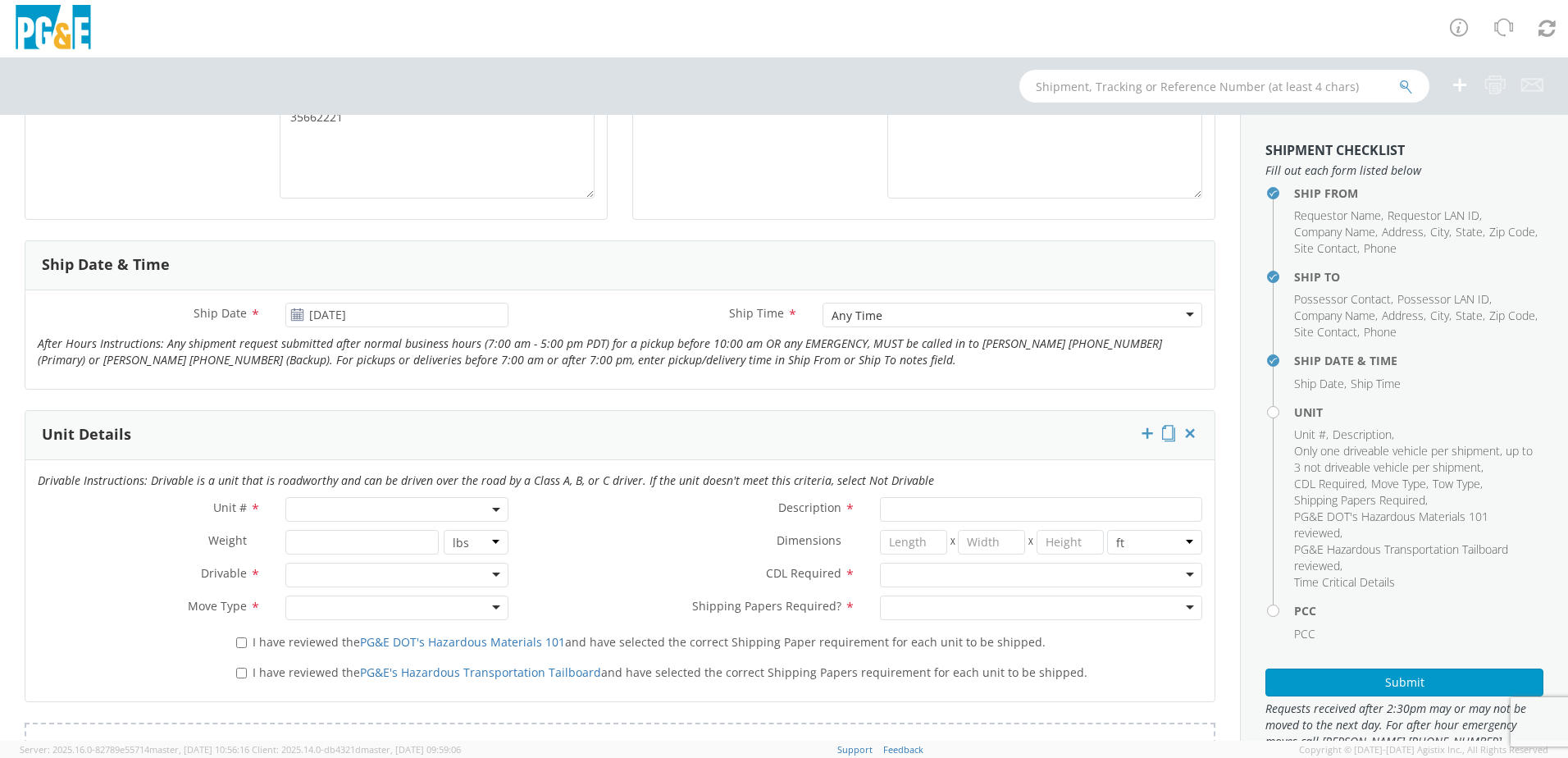
scroll to position [575, 0]
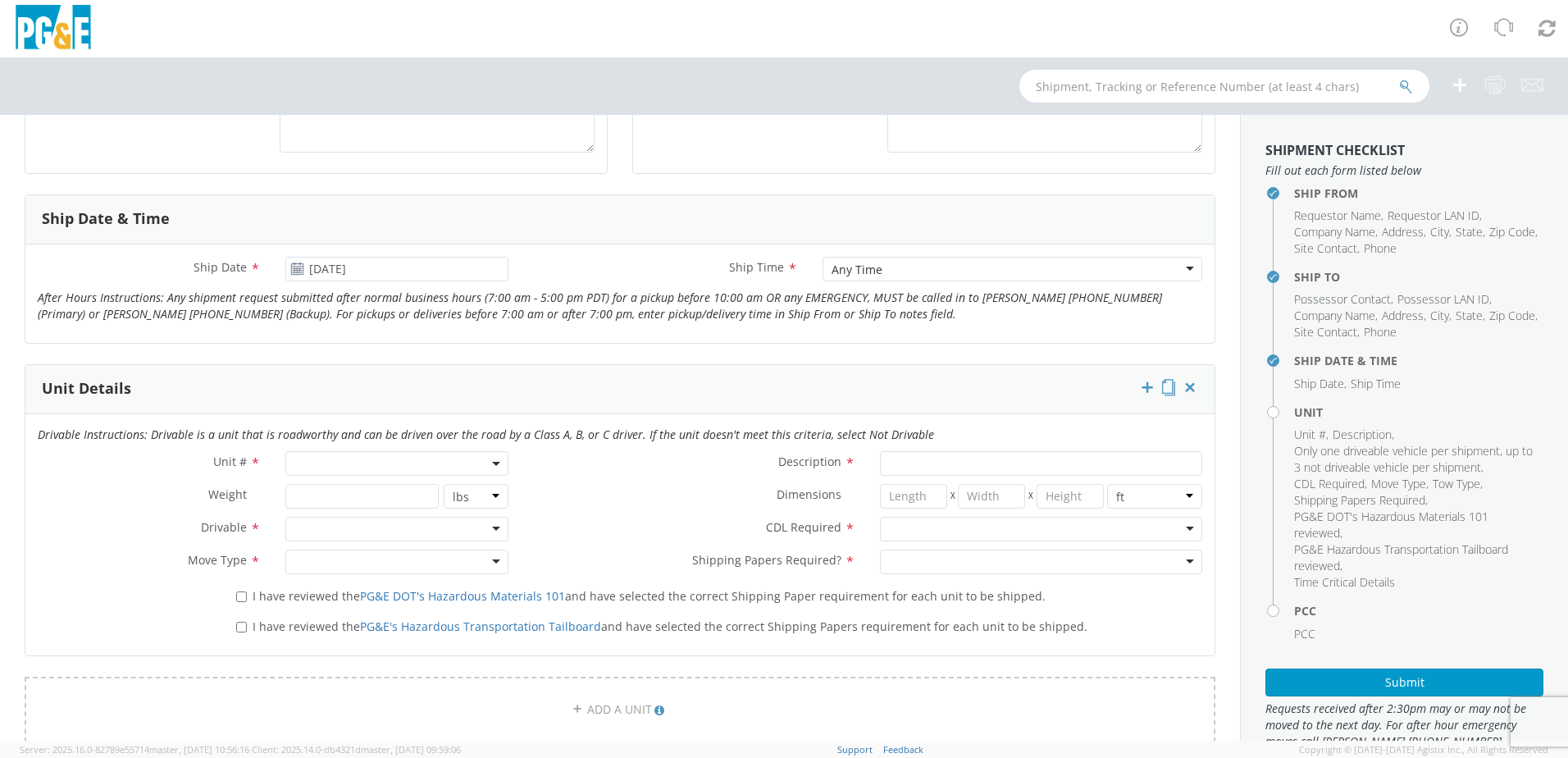
click at [495, 468] on span at bounding box center [497, 463] width 4 height 24
click at [425, 490] on input "search" at bounding box center [396, 490] width 213 height 24
type input "OTHER"
select select "Other"
select select "? undefined:undefined ?"
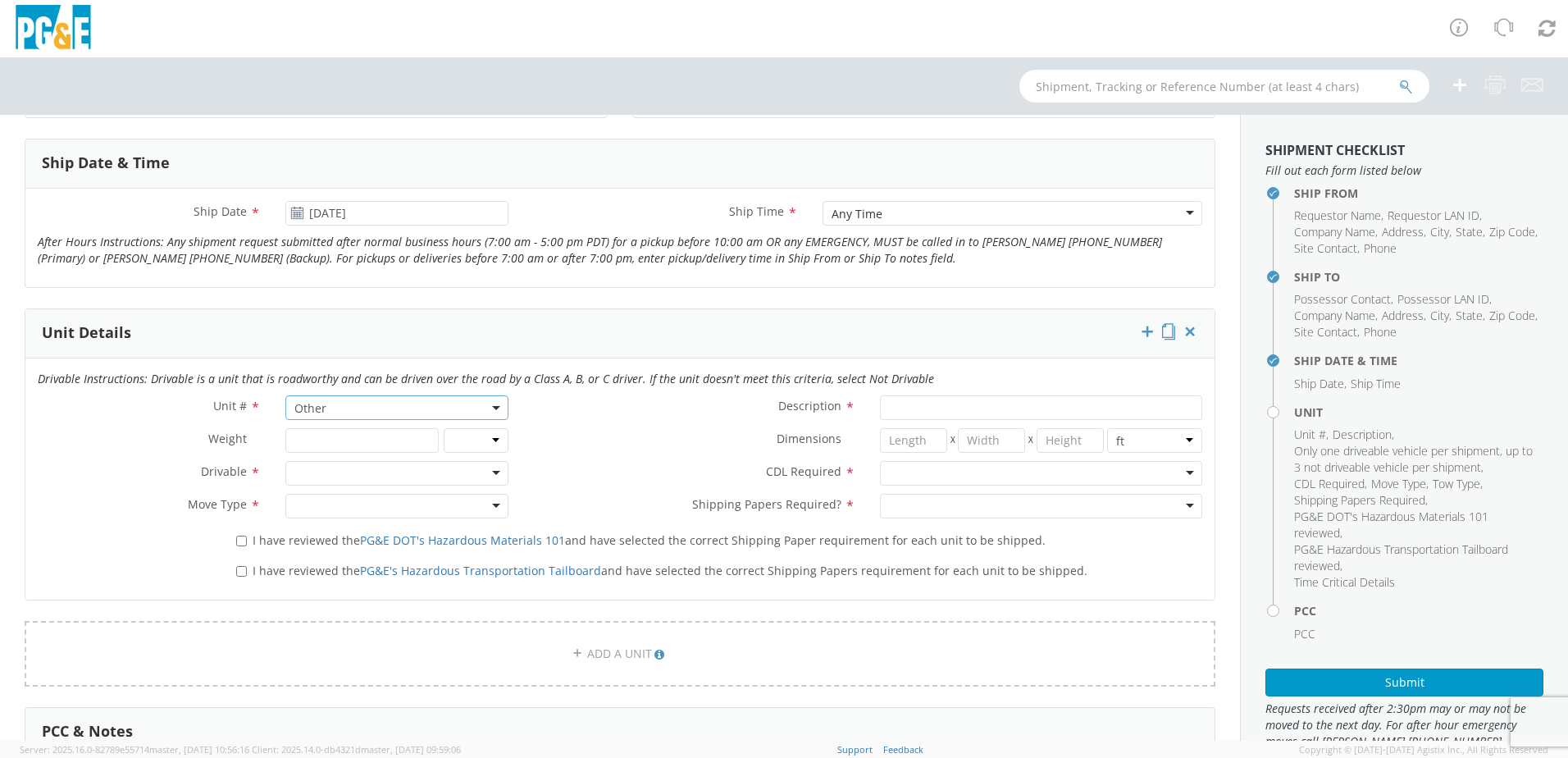
scroll to position [657, 0]
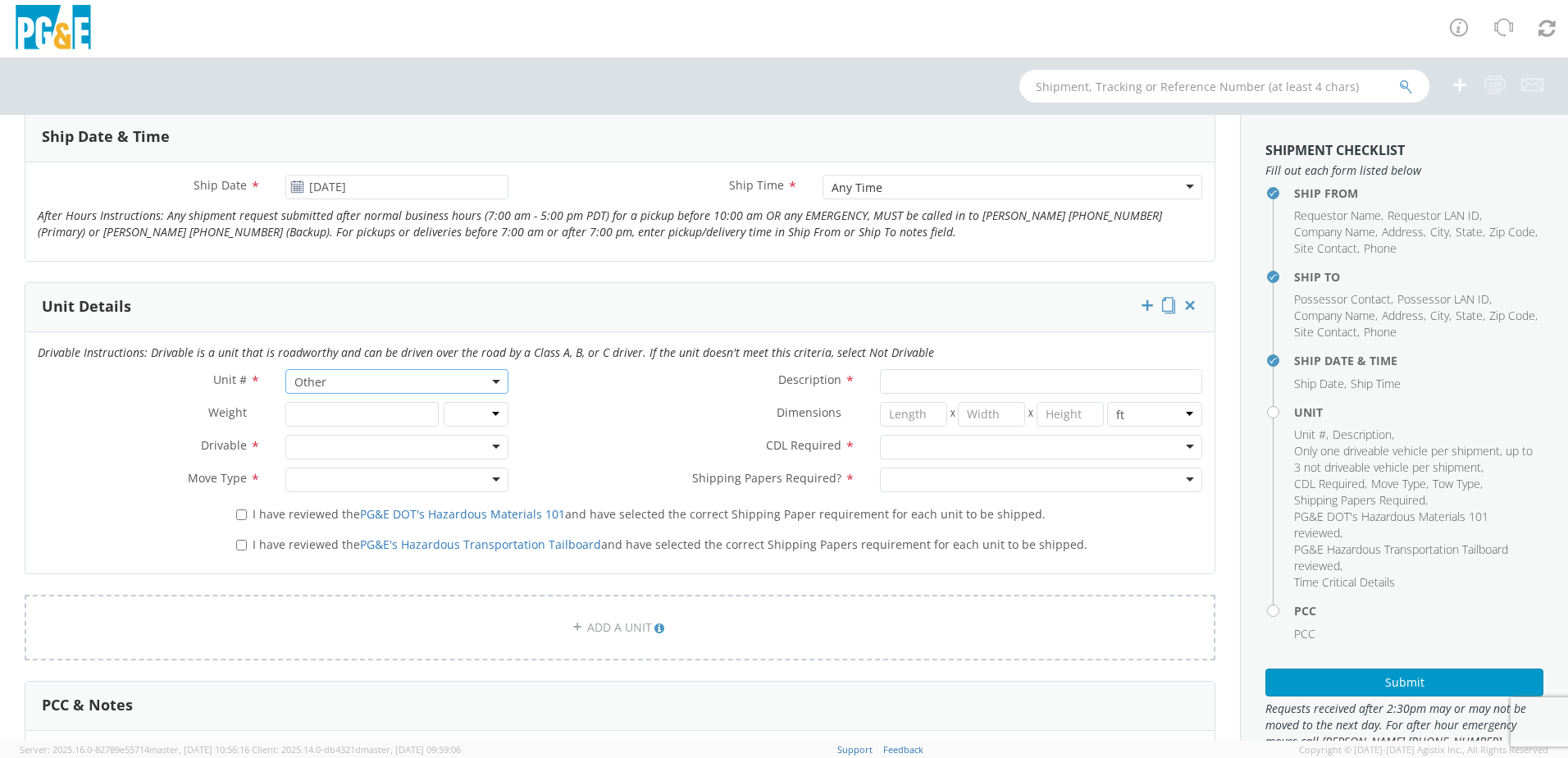
click at [485, 443] on div at bounding box center [397, 446] width 223 height 24
click at [491, 481] on div at bounding box center [397, 480] width 223 height 24
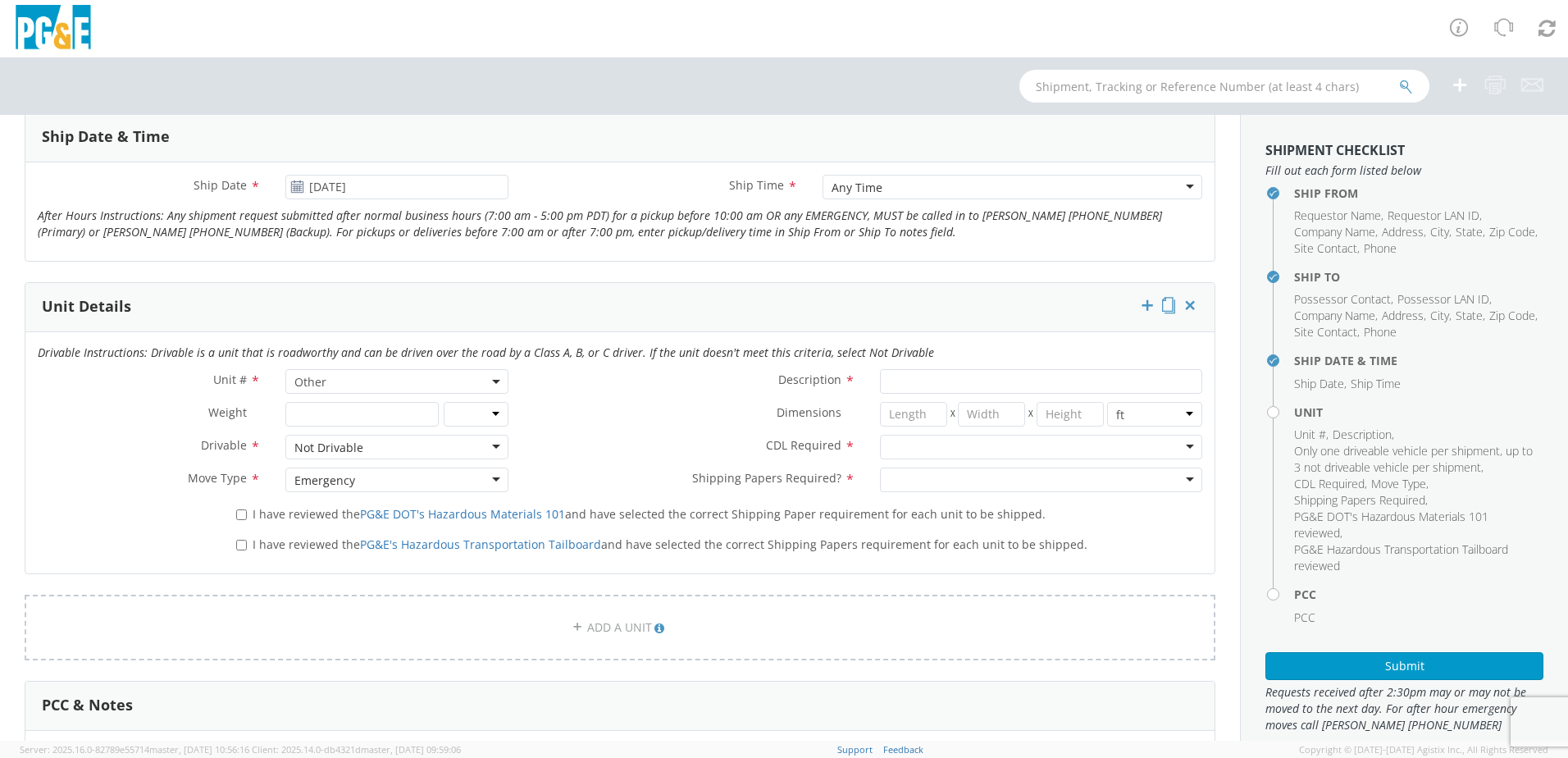
click at [247, 516] on label "I have reviewed the PG&E DOT's Hazardous Materials 101 and have selected the co…" at bounding box center [643, 513] width 813 height 19
click at [247, 516] on input "I have reviewed the PG&E DOT's Hazardous Materials 101 and have selected the co…" at bounding box center [241, 515] width 11 height 11
checkbox input "true"
click at [240, 549] on input "I have reviewed the PG&E's Hazardous Transportation Tailboard and have selected…" at bounding box center [241, 545] width 11 height 11
checkbox input "true"
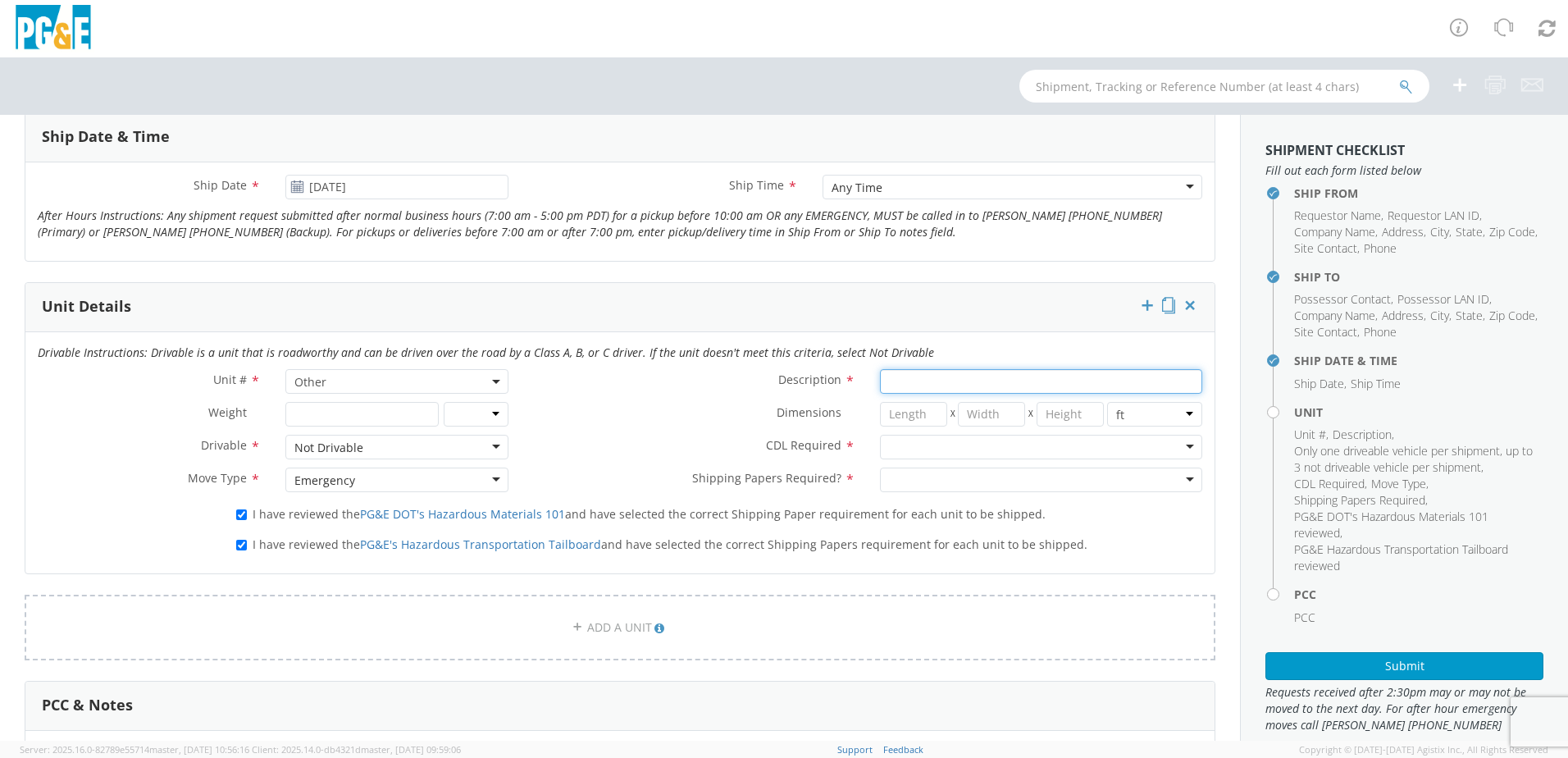
click at [981, 388] on input "Description *" at bounding box center [1041, 381] width 322 height 24
paste input "[PERSON_NAME] Track Machine"
type input "[PERSON_NAME] Track Machine"
click at [1179, 443] on div at bounding box center [1041, 446] width 322 height 24
click at [1176, 481] on div at bounding box center [1041, 480] width 322 height 24
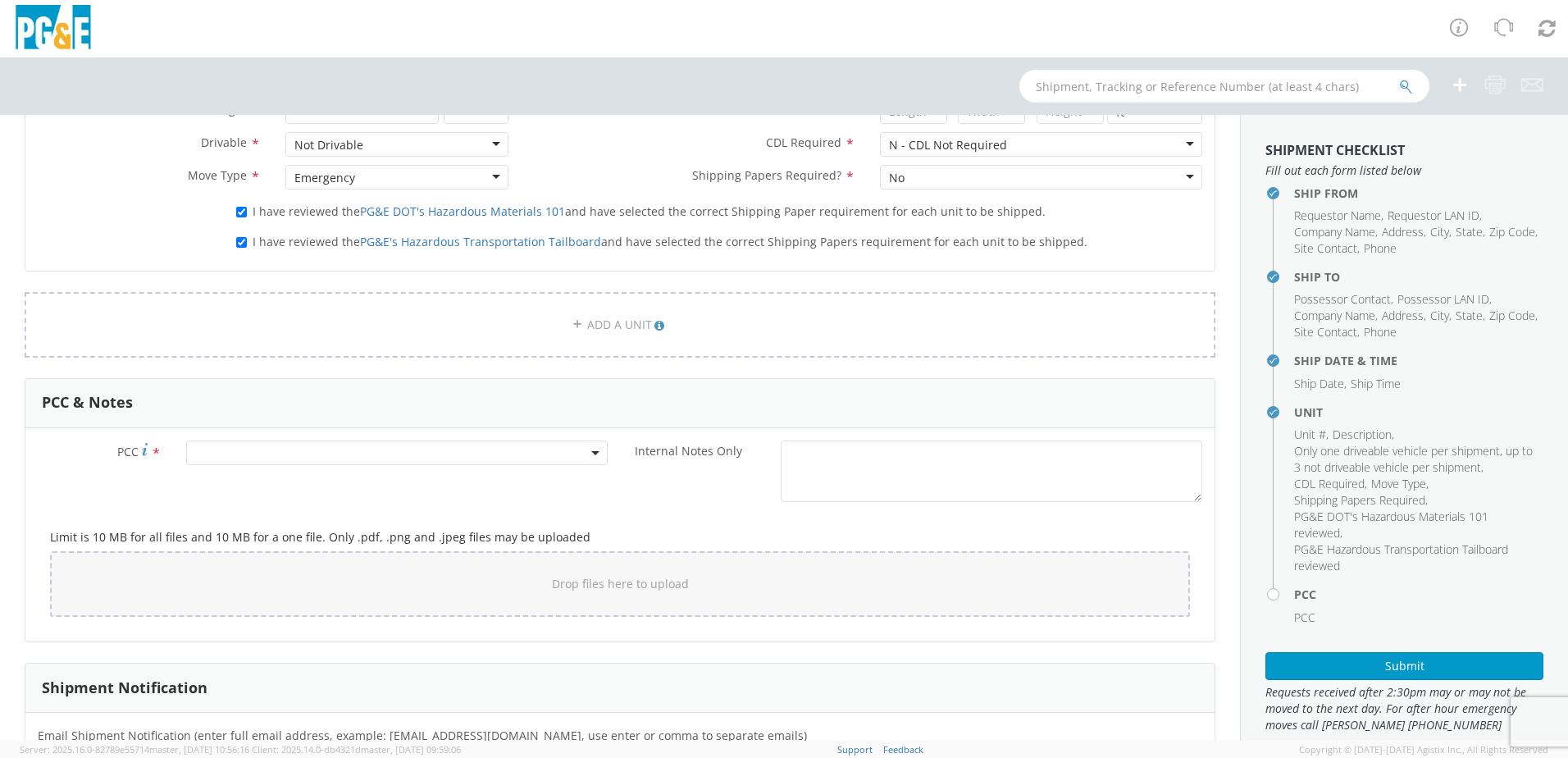
scroll to position [985, 0]
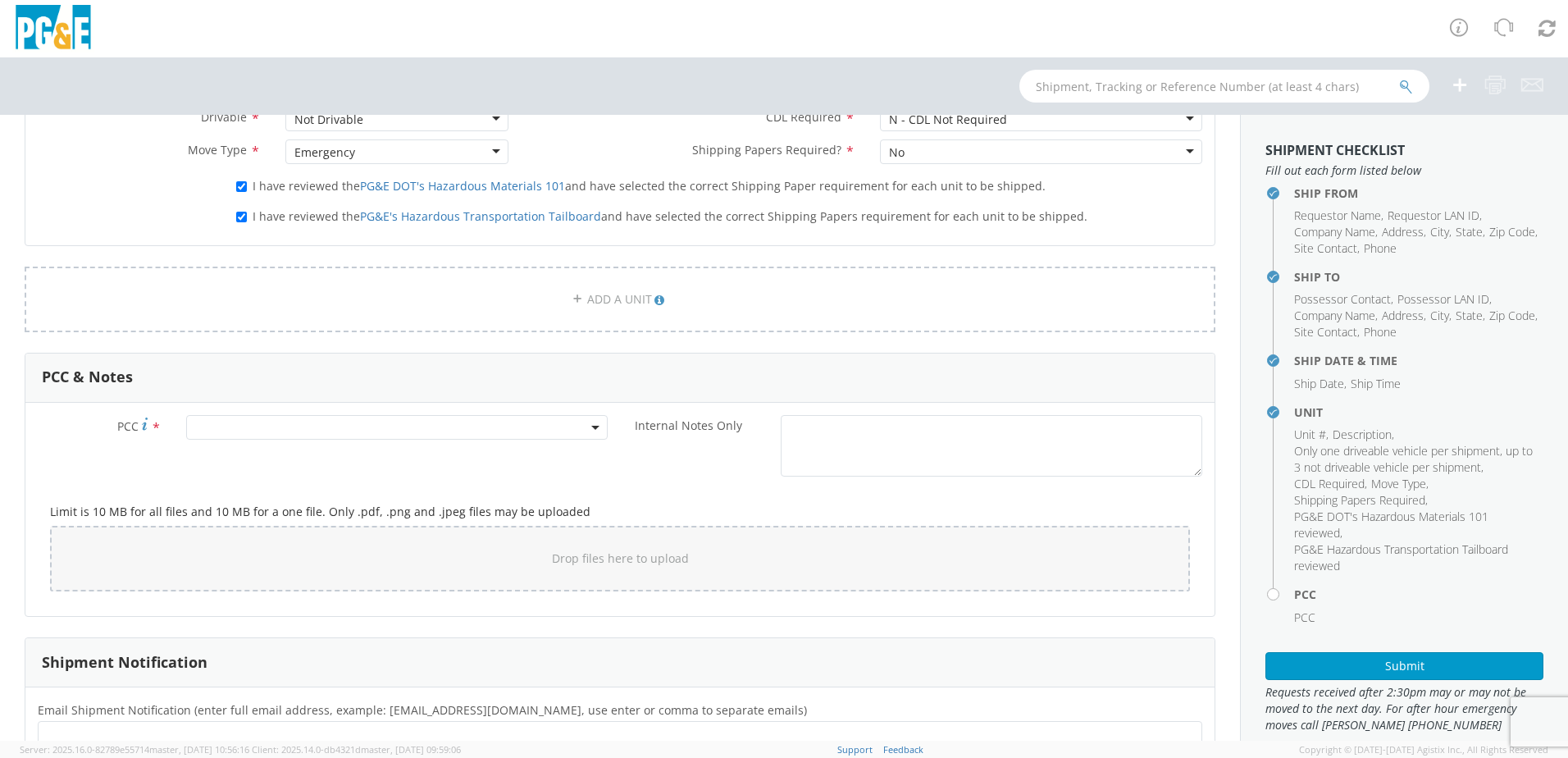
click at [319, 422] on span at bounding box center [397, 427] width 422 height 24
click at [274, 464] on input "number" at bounding box center [394, 454] width 408 height 24
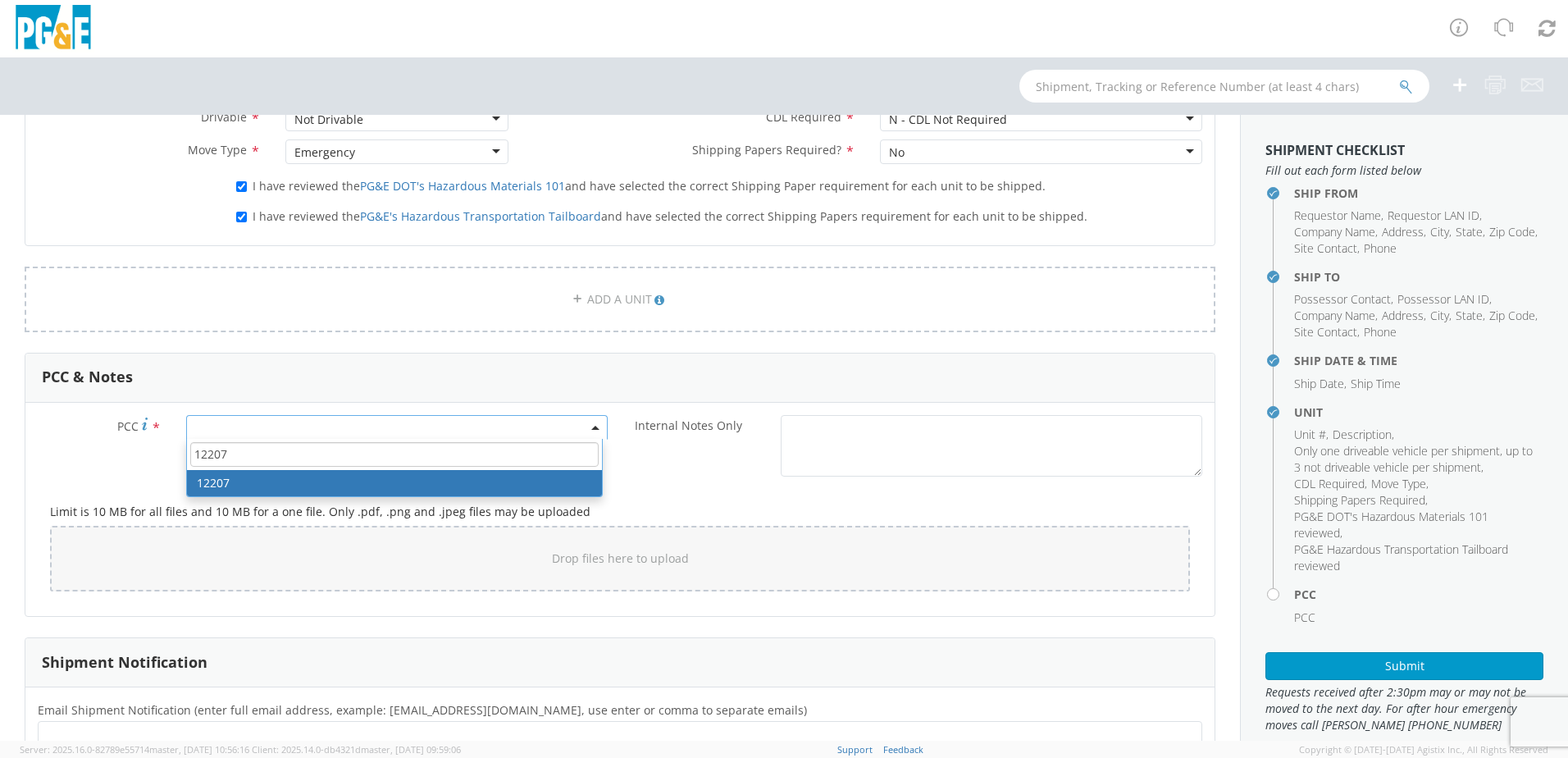
type input "12207"
select select "12207"
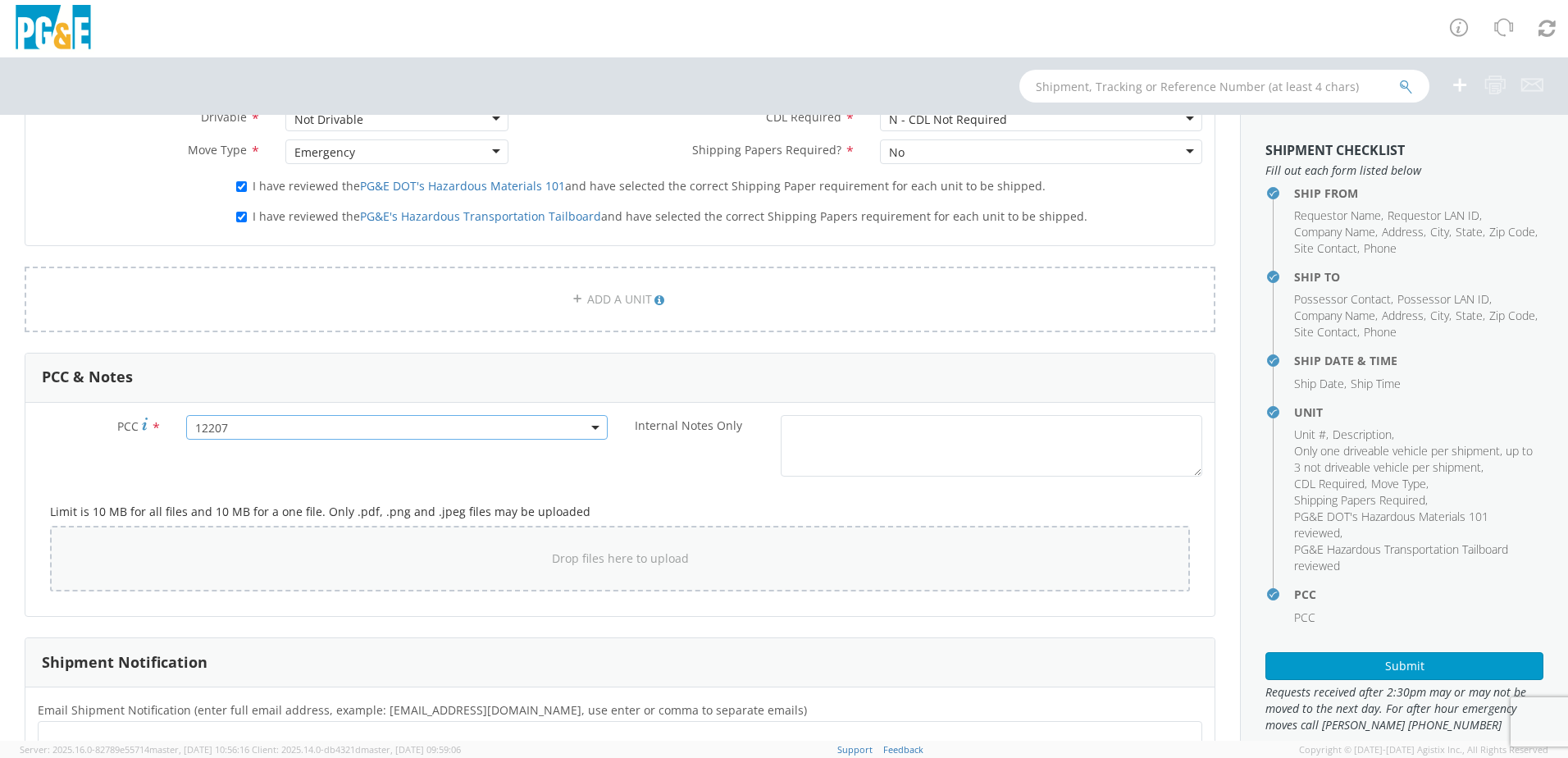
scroll to position [1211, 0]
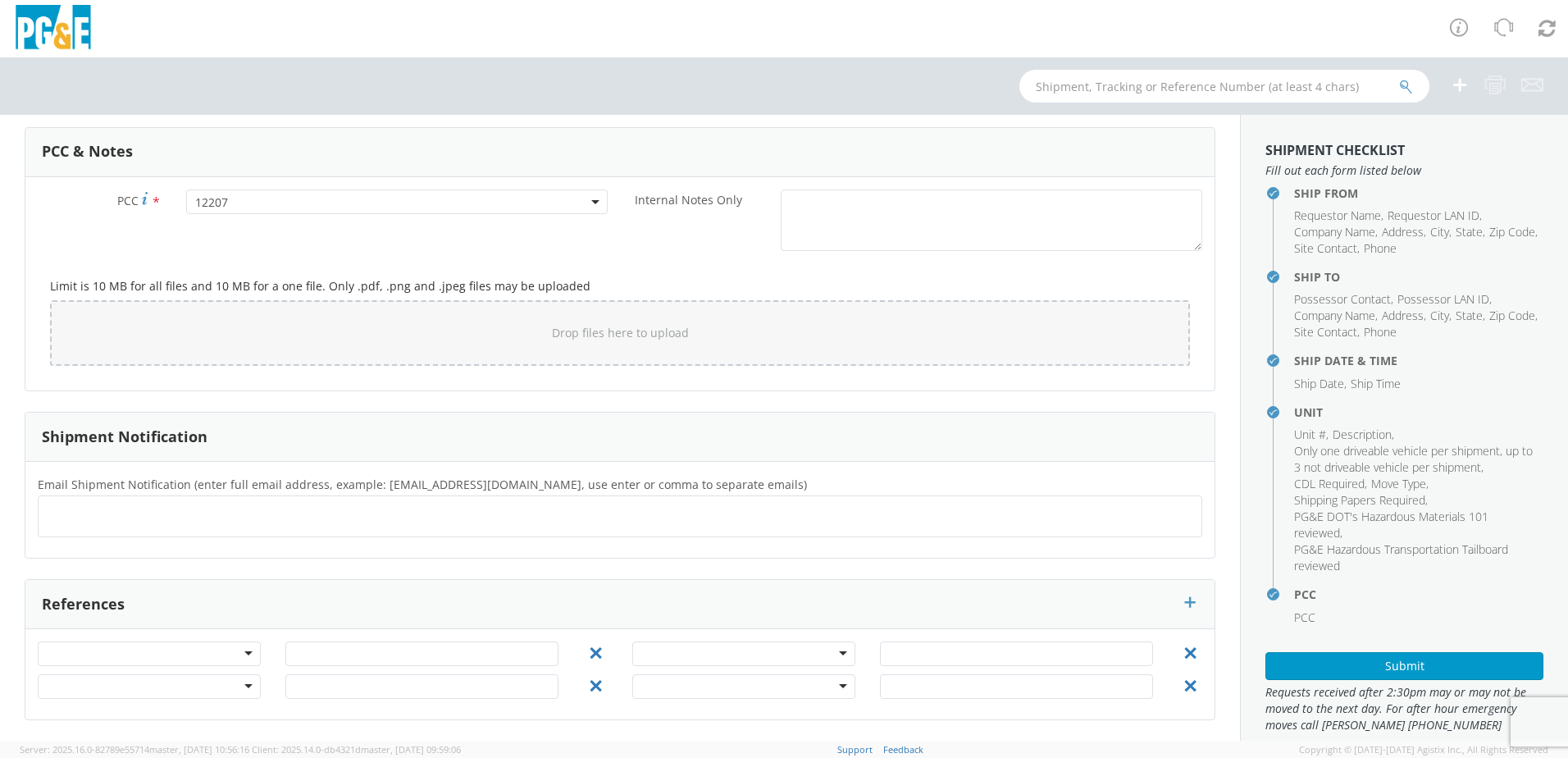
click at [530, 518] on ul at bounding box center [619, 516] width 1150 height 27
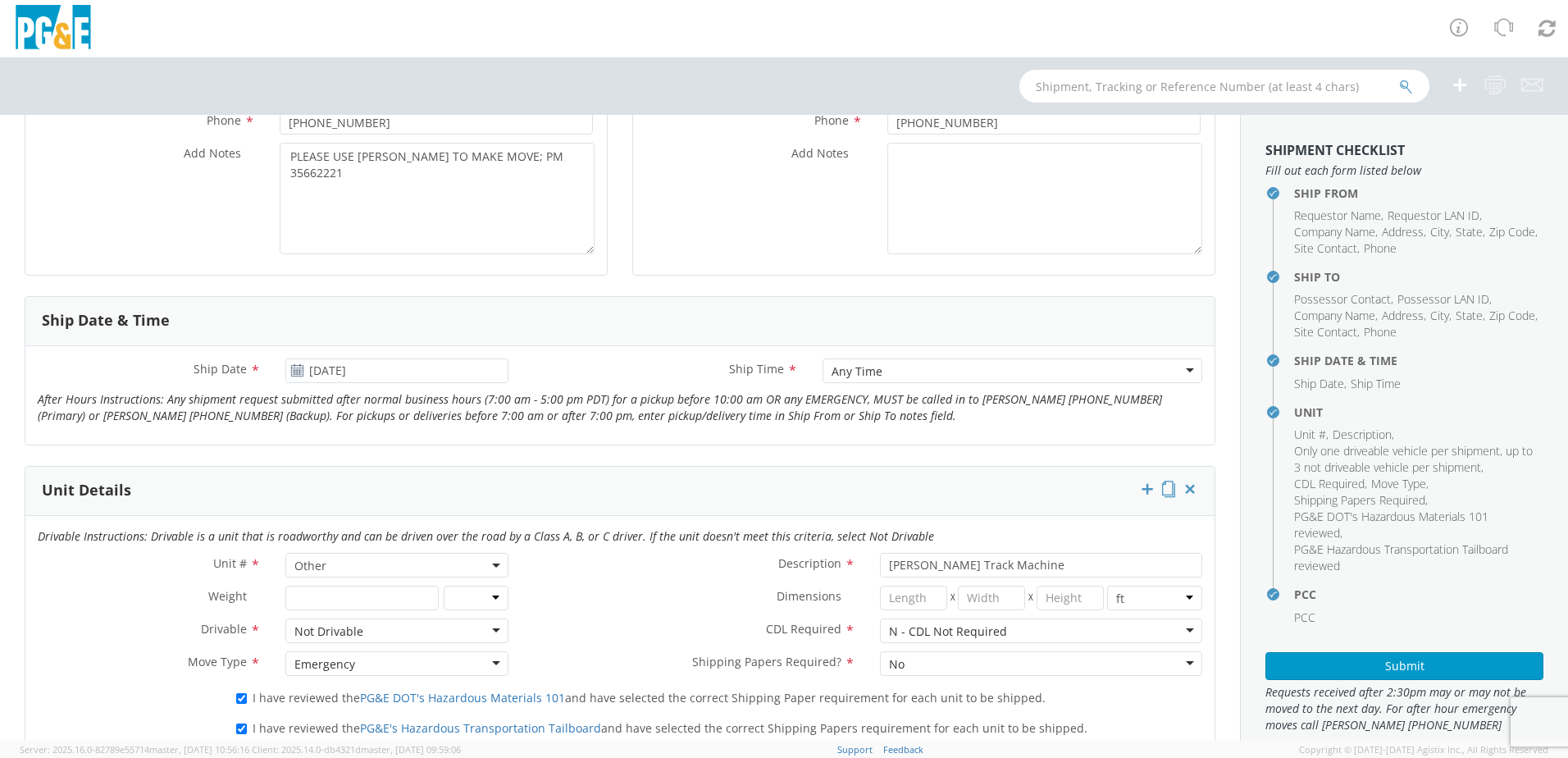
scroll to position [472, 0]
type input "[EMAIL_ADDRESS][DOMAIN_NAME]"
click at [1401, 661] on button "Submit" at bounding box center [1405, 665] width 278 height 28
